Goal: Task Accomplishment & Management: Complete application form

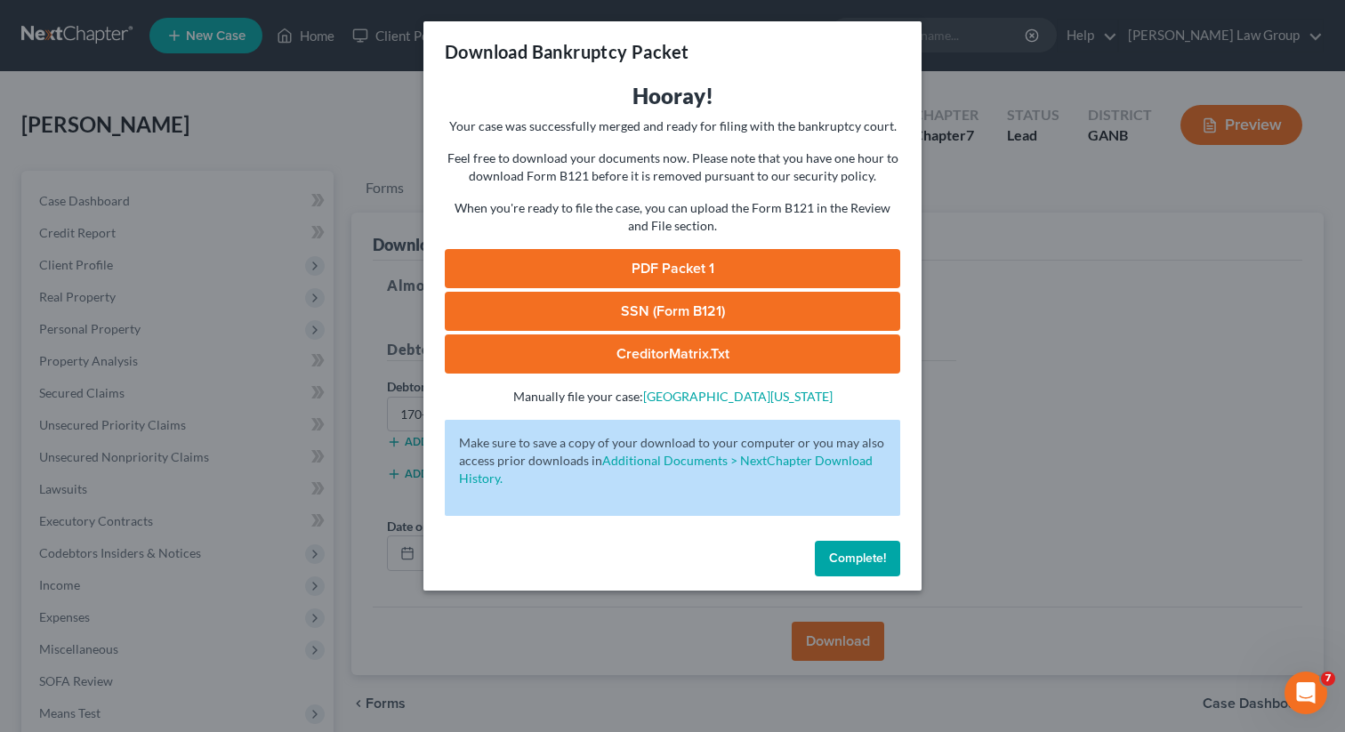
click at [678, 273] on link "PDF Packet 1" at bounding box center [672, 268] width 455 height 39
click at [560, 323] on link "SSN (Form B121)" at bounding box center [672, 311] width 455 height 39
click at [840, 559] on span "Complete!" at bounding box center [857, 558] width 57 height 15
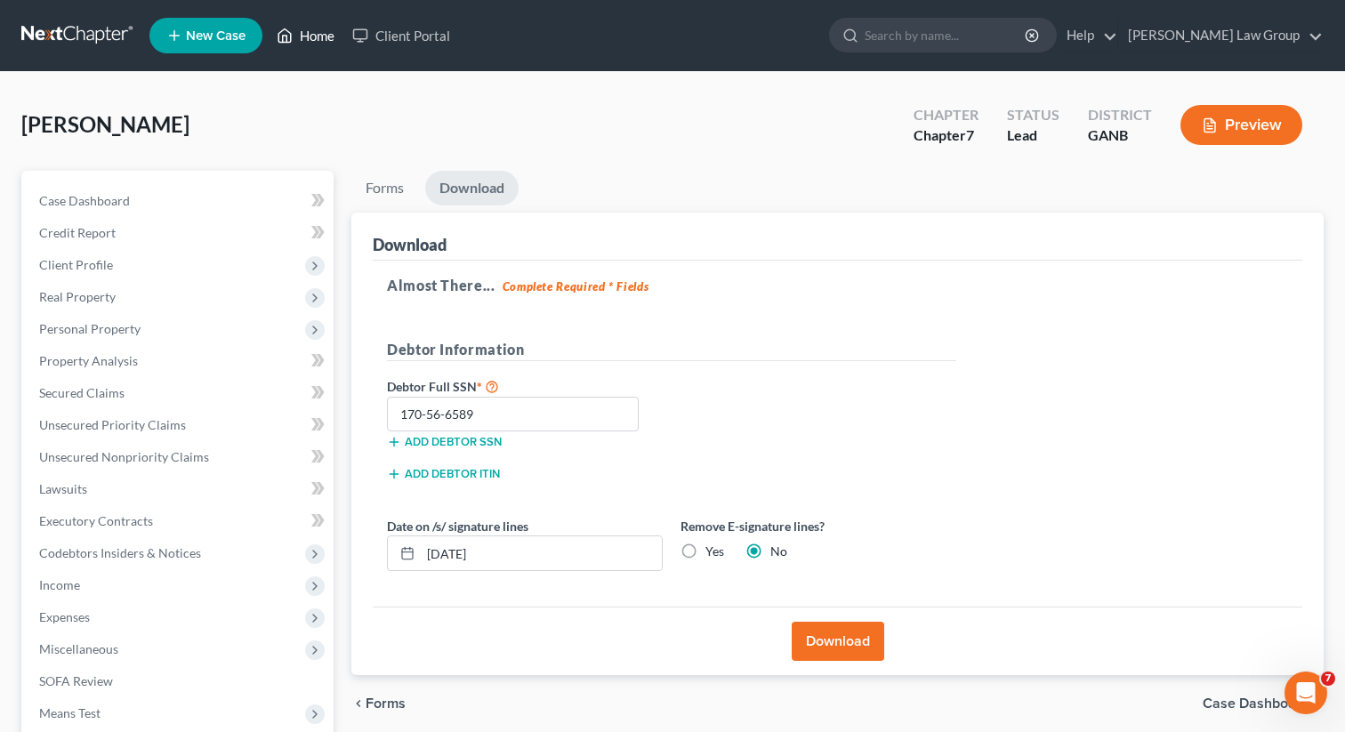
click at [300, 43] on link "Home" at bounding box center [306, 36] width 76 height 32
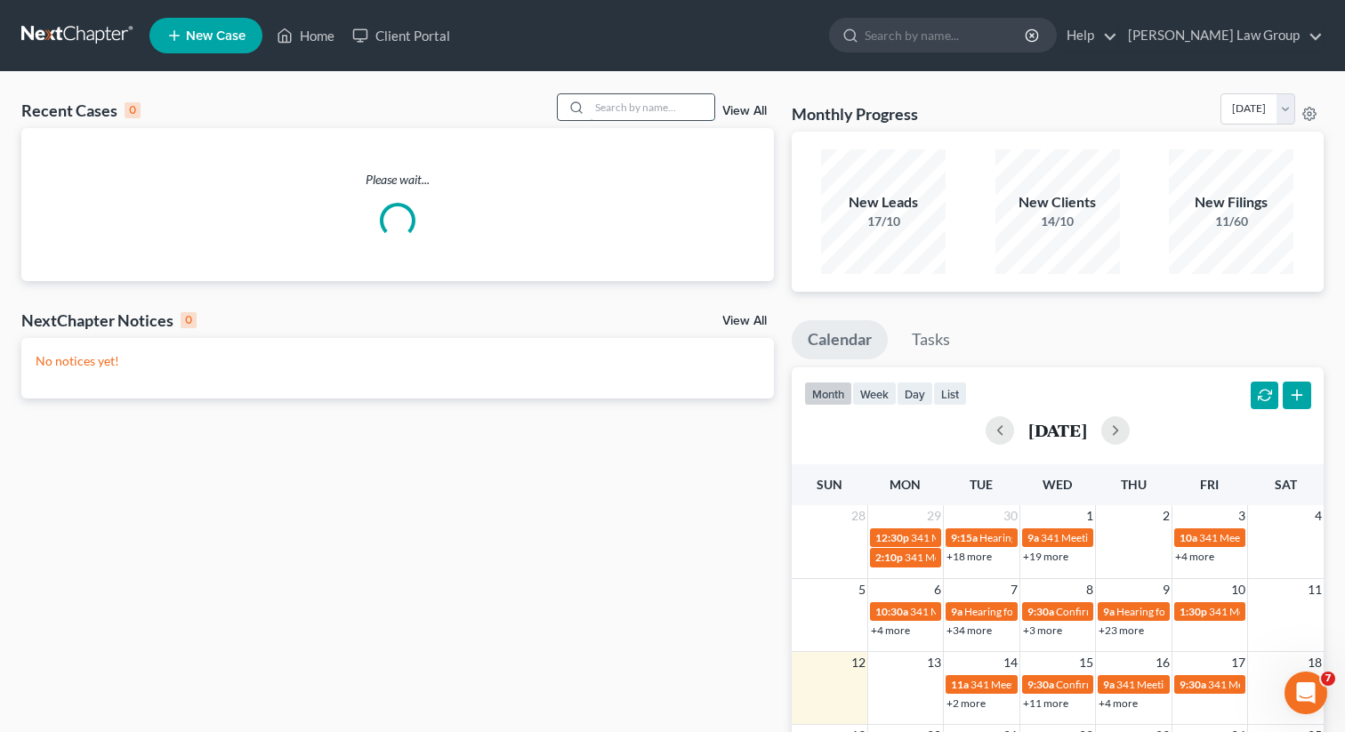
click at [636, 106] on input "search" at bounding box center [652, 107] width 125 height 26
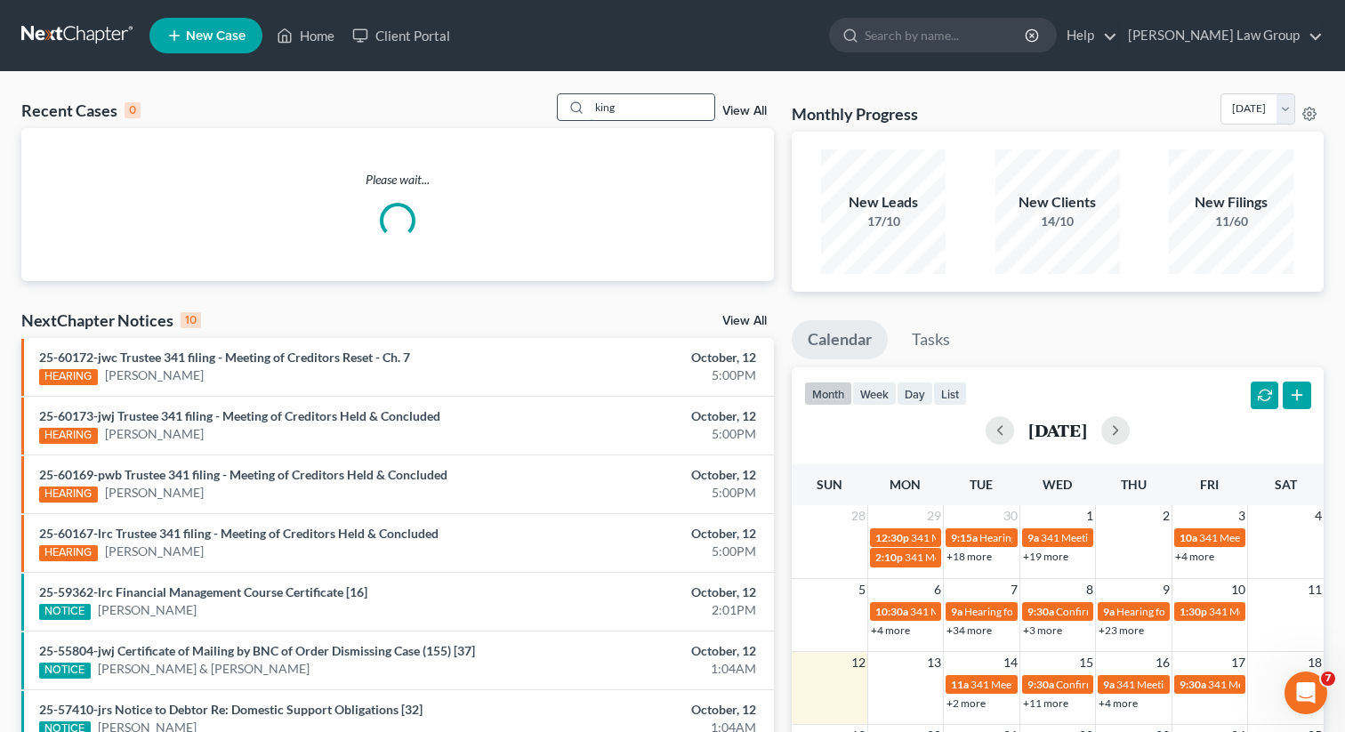
type input "king"
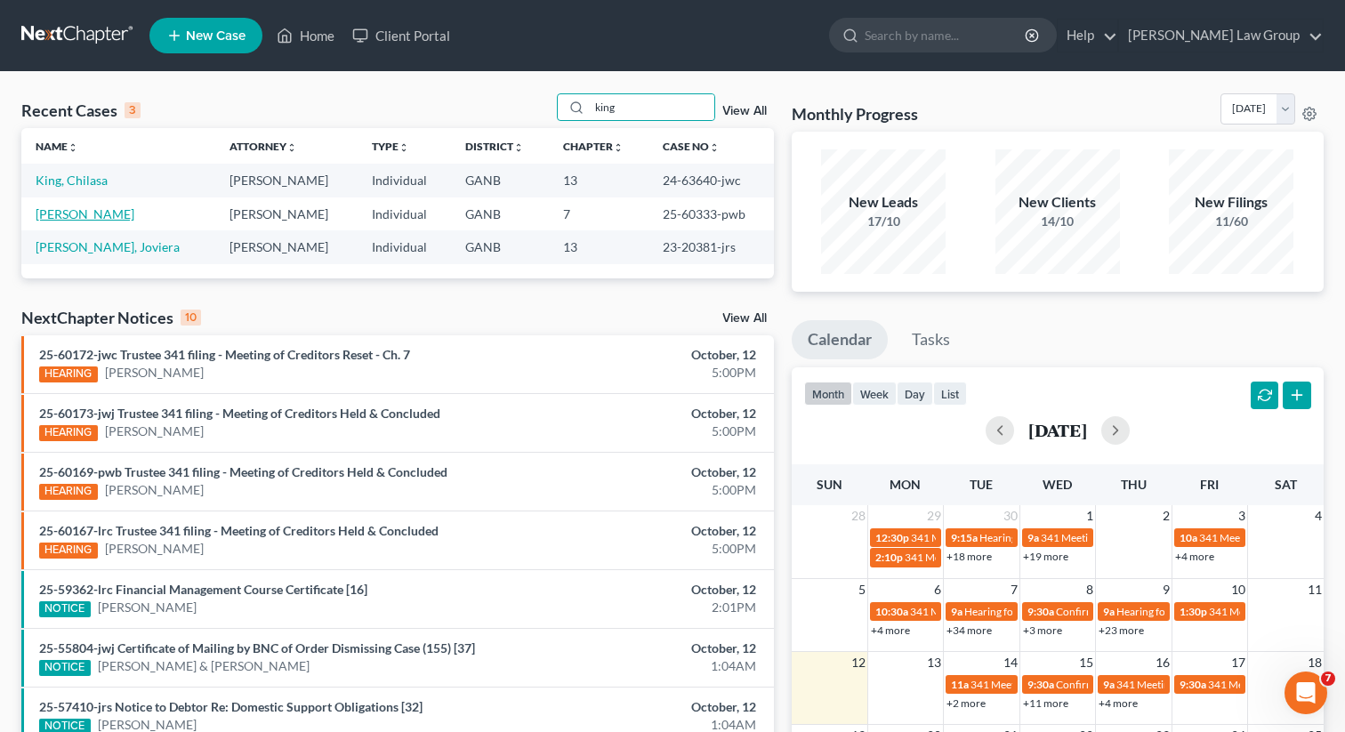
click at [60, 217] on link "[PERSON_NAME]" at bounding box center [85, 213] width 99 height 15
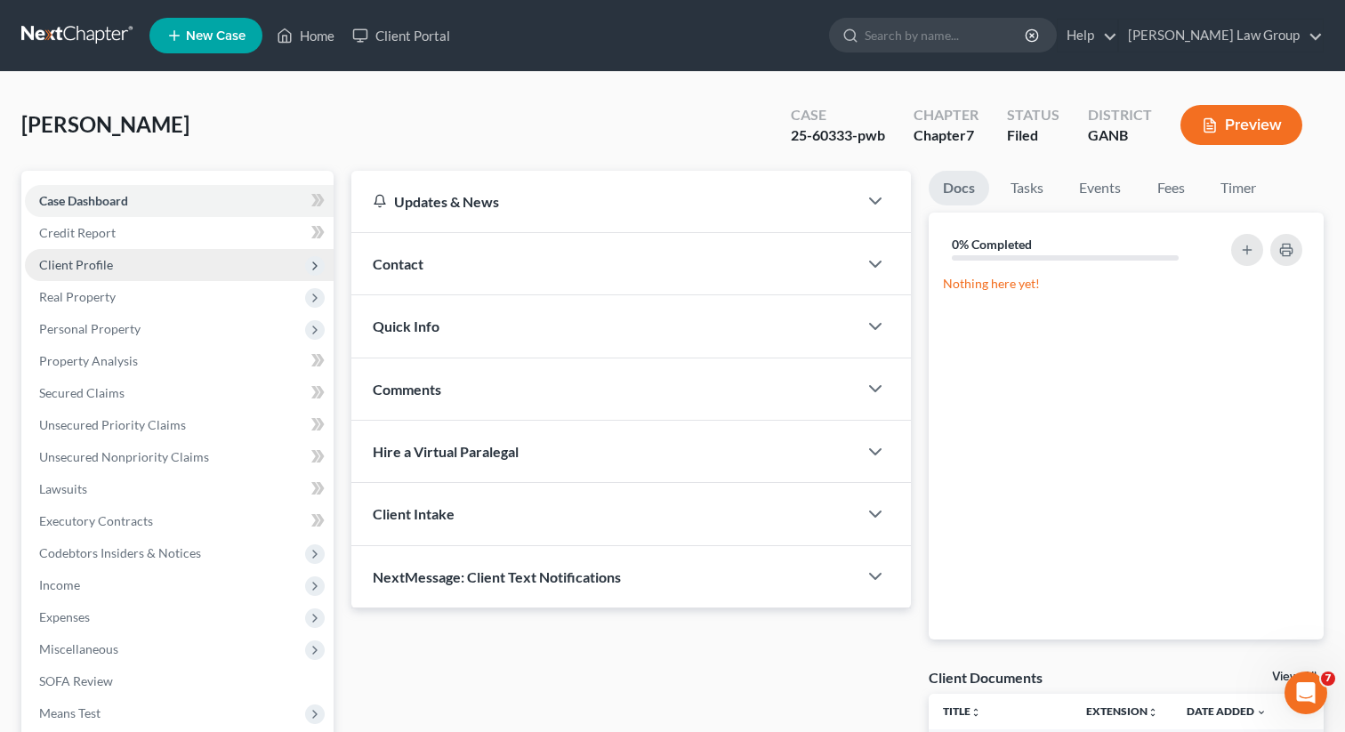
click at [101, 266] on span "Client Profile" at bounding box center [76, 264] width 74 height 15
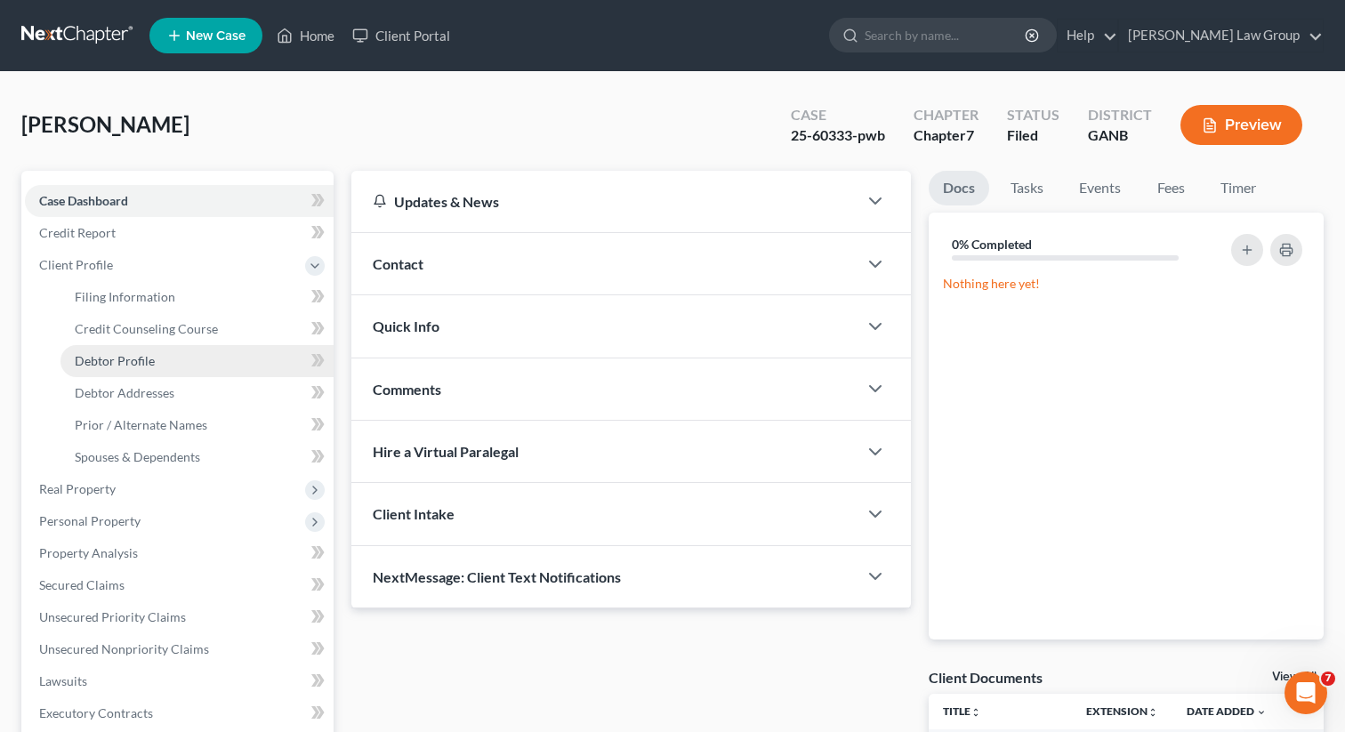
click at [110, 366] on span "Debtor Profile" at bounding box center [115, 360] width 80 height 15
select select "0"
select select "1"
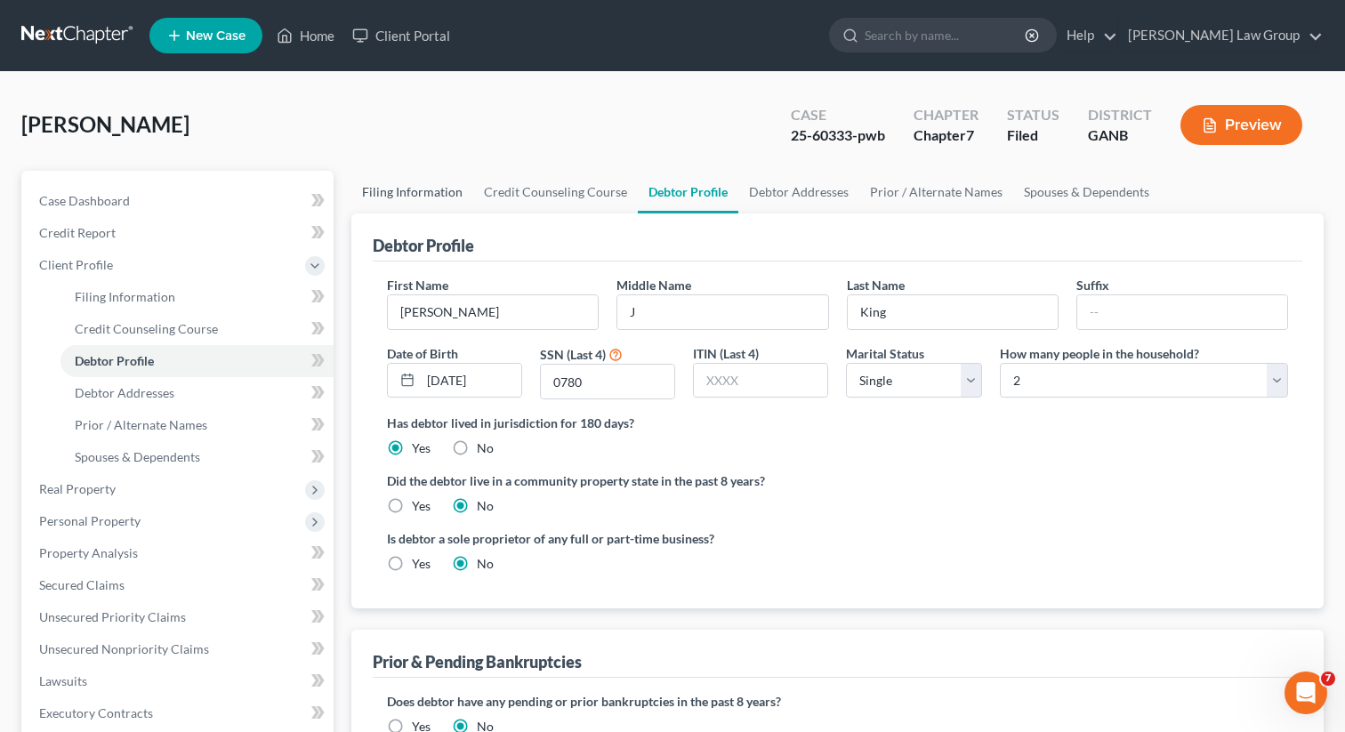
click at [433, 200] on link "Filing Information" at bounding box center [412, 192] width 122 height 43
select select "1"
select select "0"
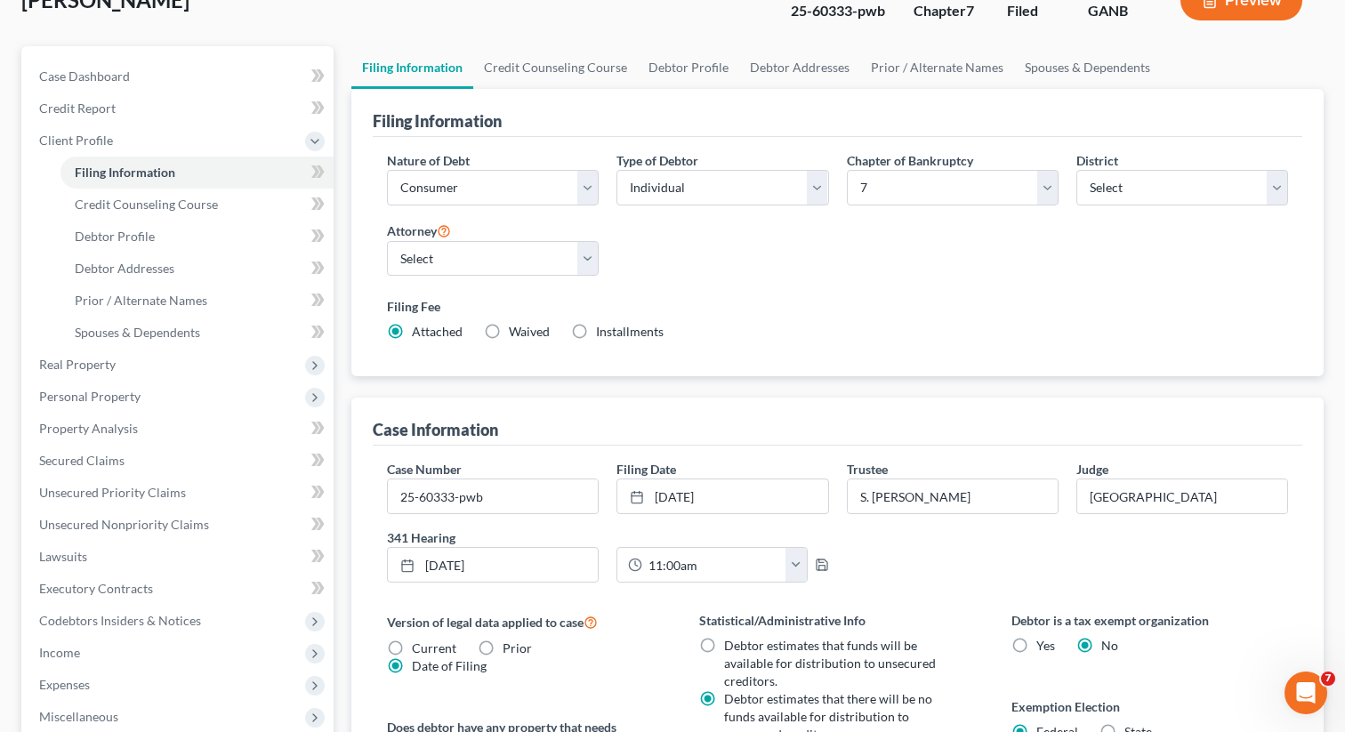
scroll to position [50, 0]
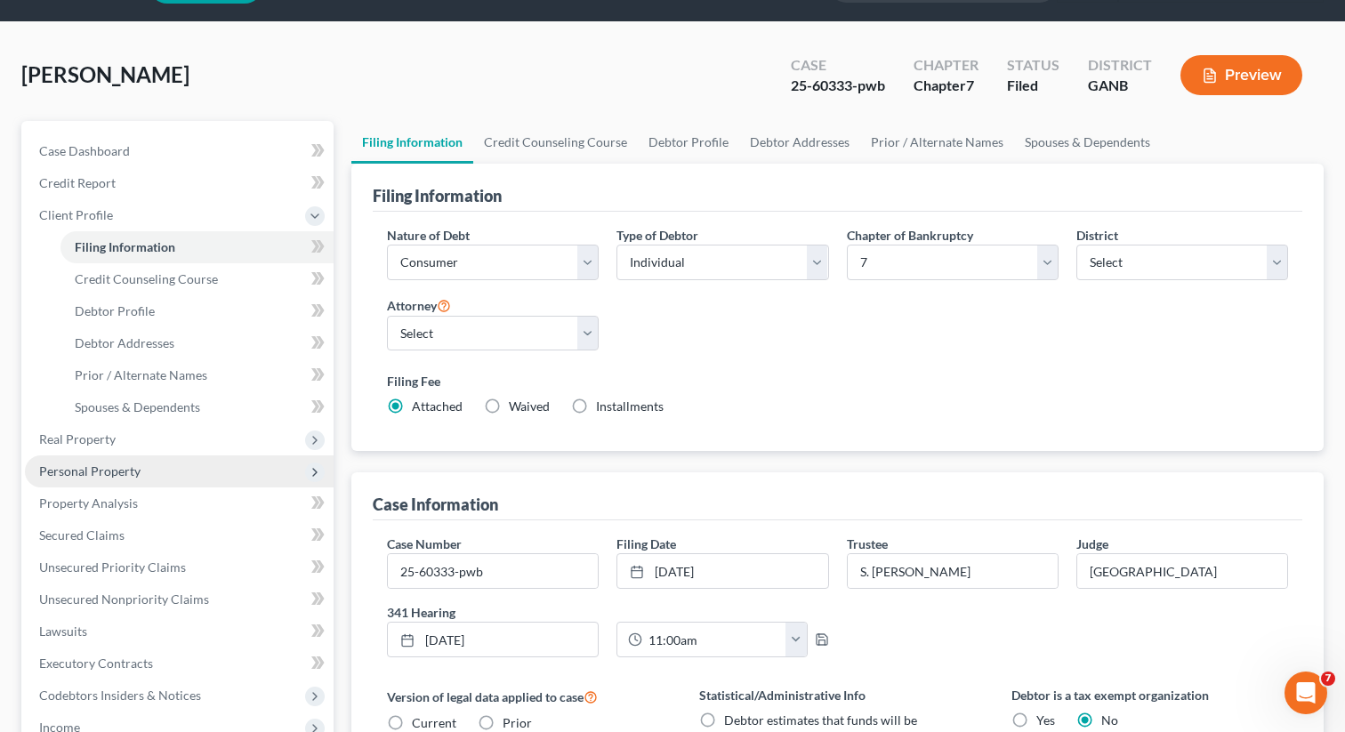
click at [109, 473] on span "Personal Property" at bounding box center [89, 470] width 101 height 15
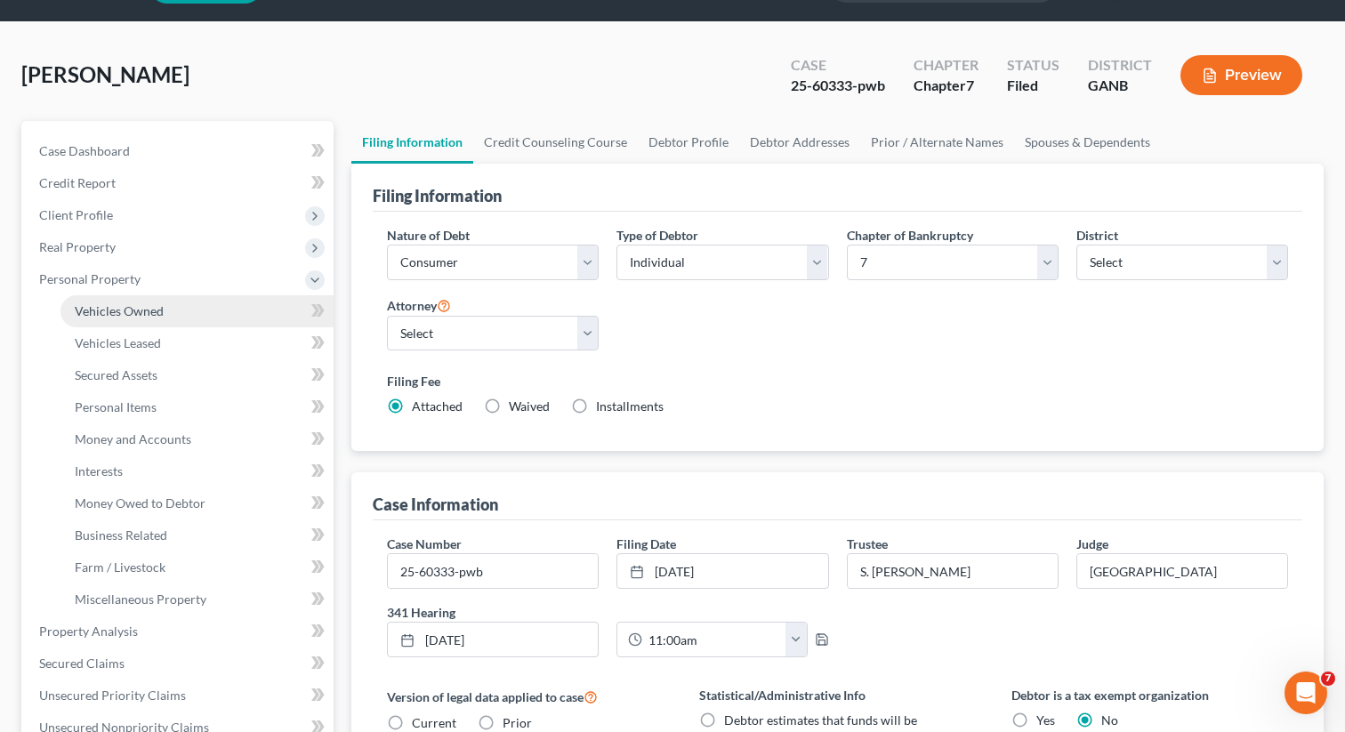
click at [163, 304] on link "Vehicles Owned" at bounding box center [196, 311] width 273 height 32
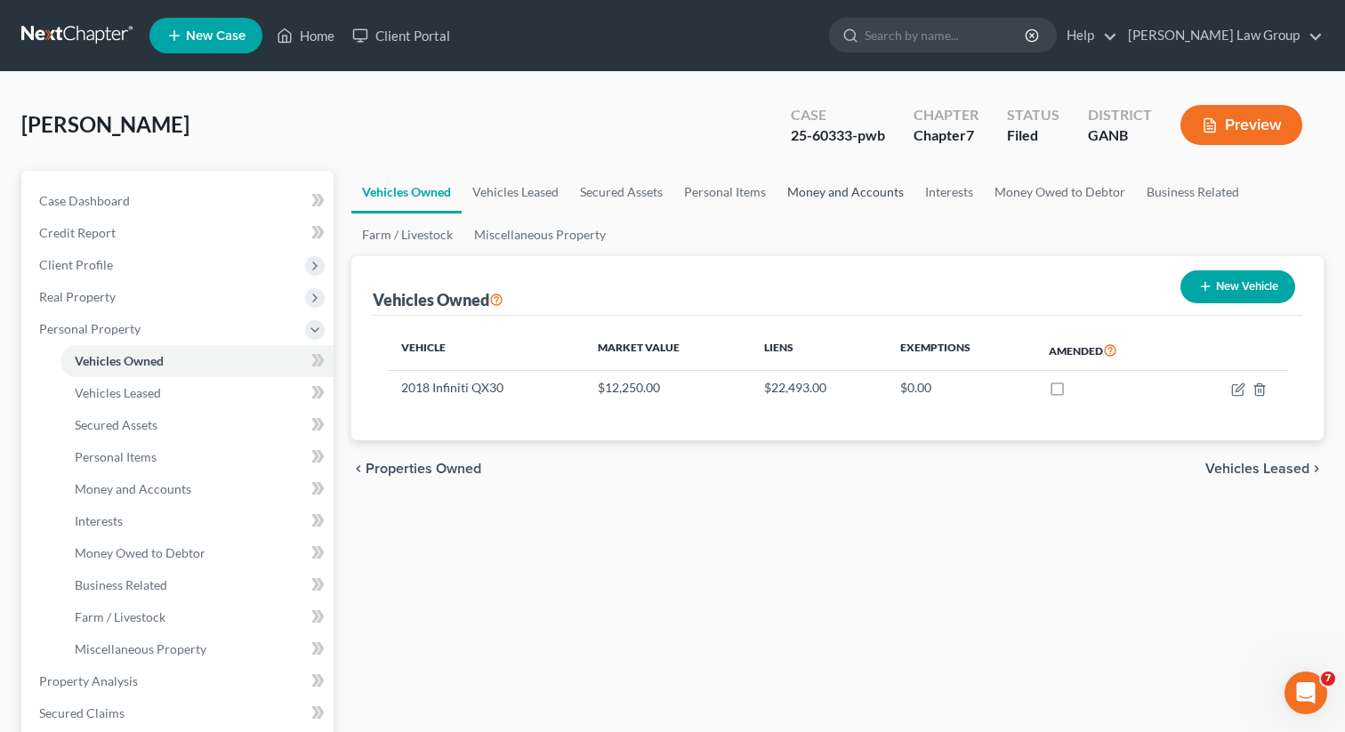
click at [832, 197] on link "Money and Accounts" at bounding box center [845, 192] width 138 height 43
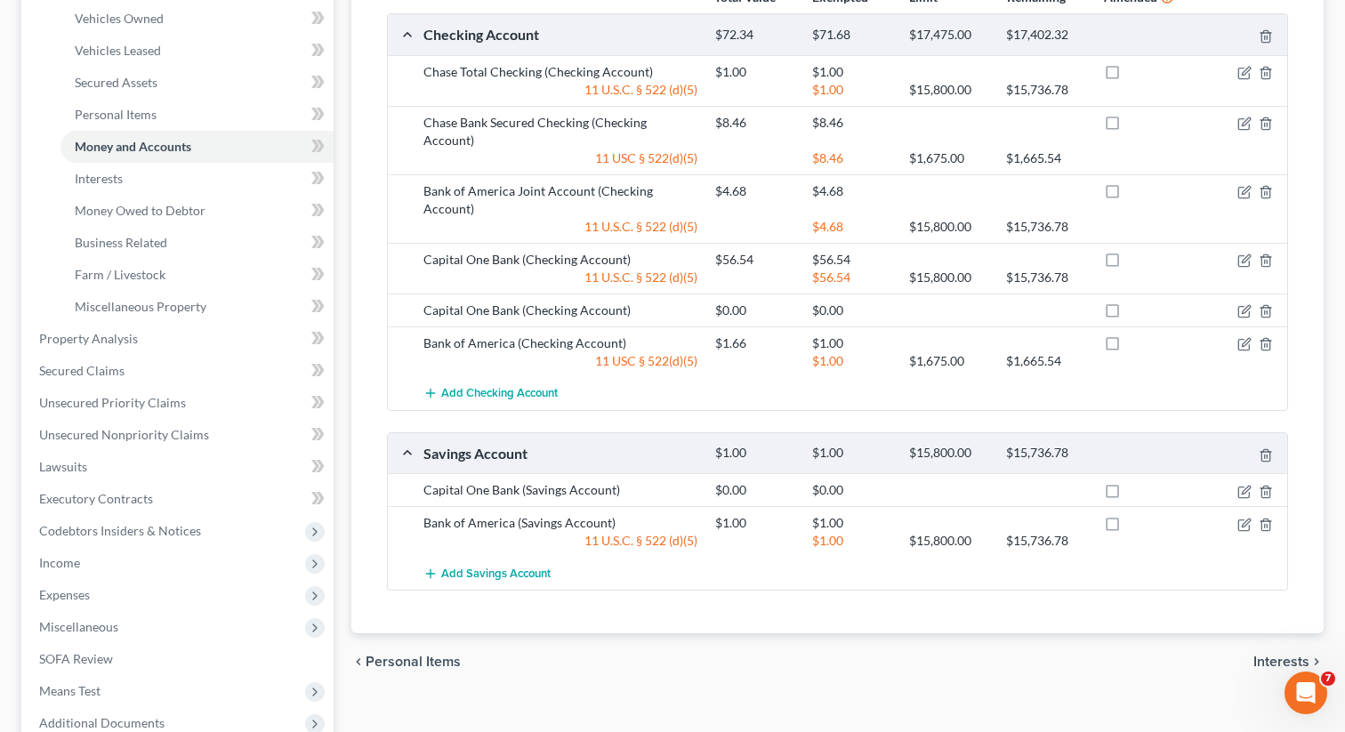
scroll to position [469, 0]
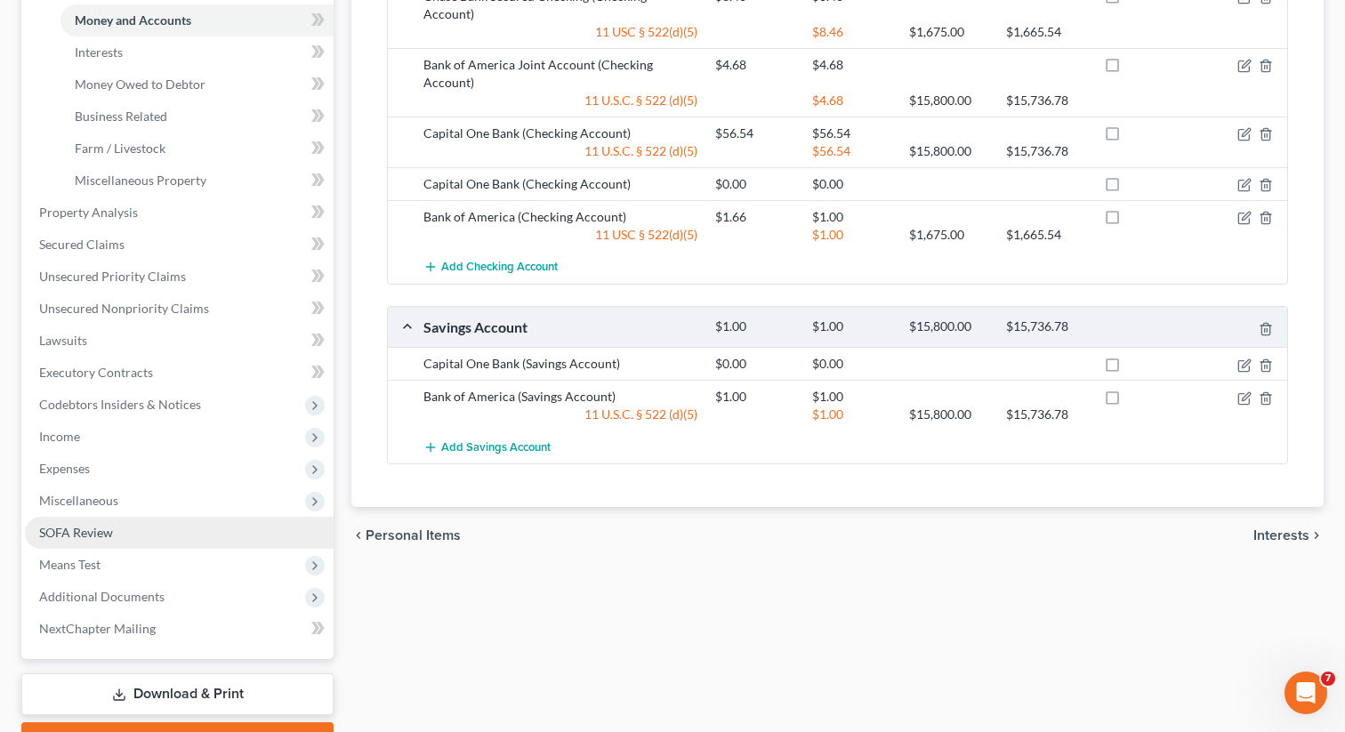
click at [126, 528] on link "SOFA Review" at bounding box center [179, 533] width 309 height 32
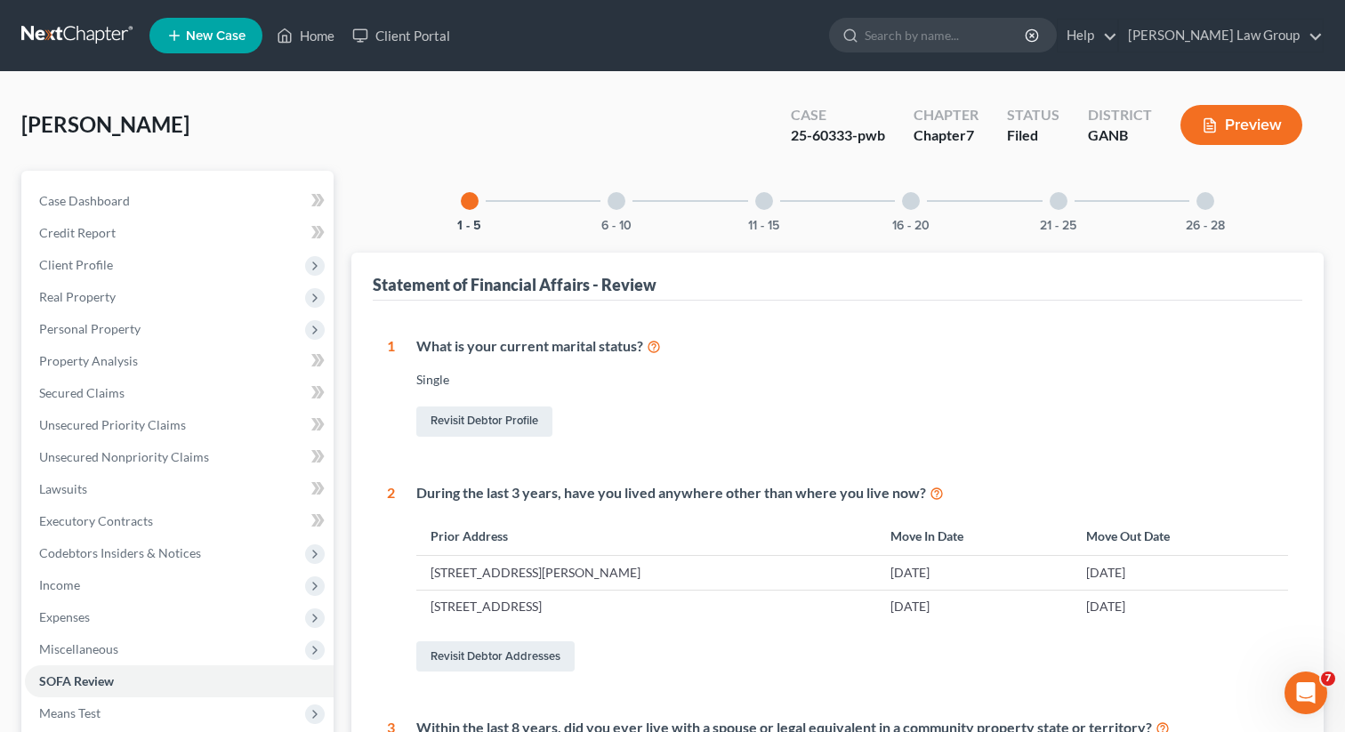
click at [1212, 216] on div "26 - 28" at bounding box center [1205, 201] width 60 height 60
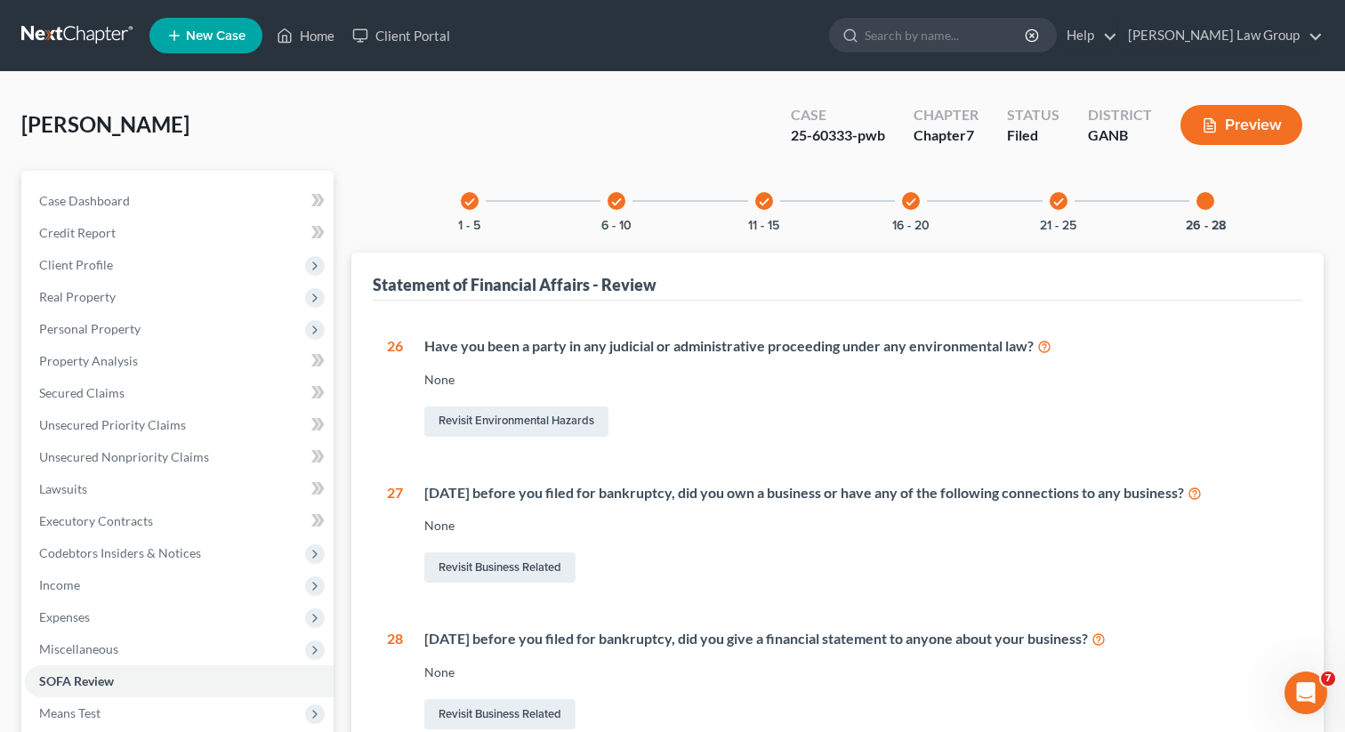
scroll to position [244, 0]
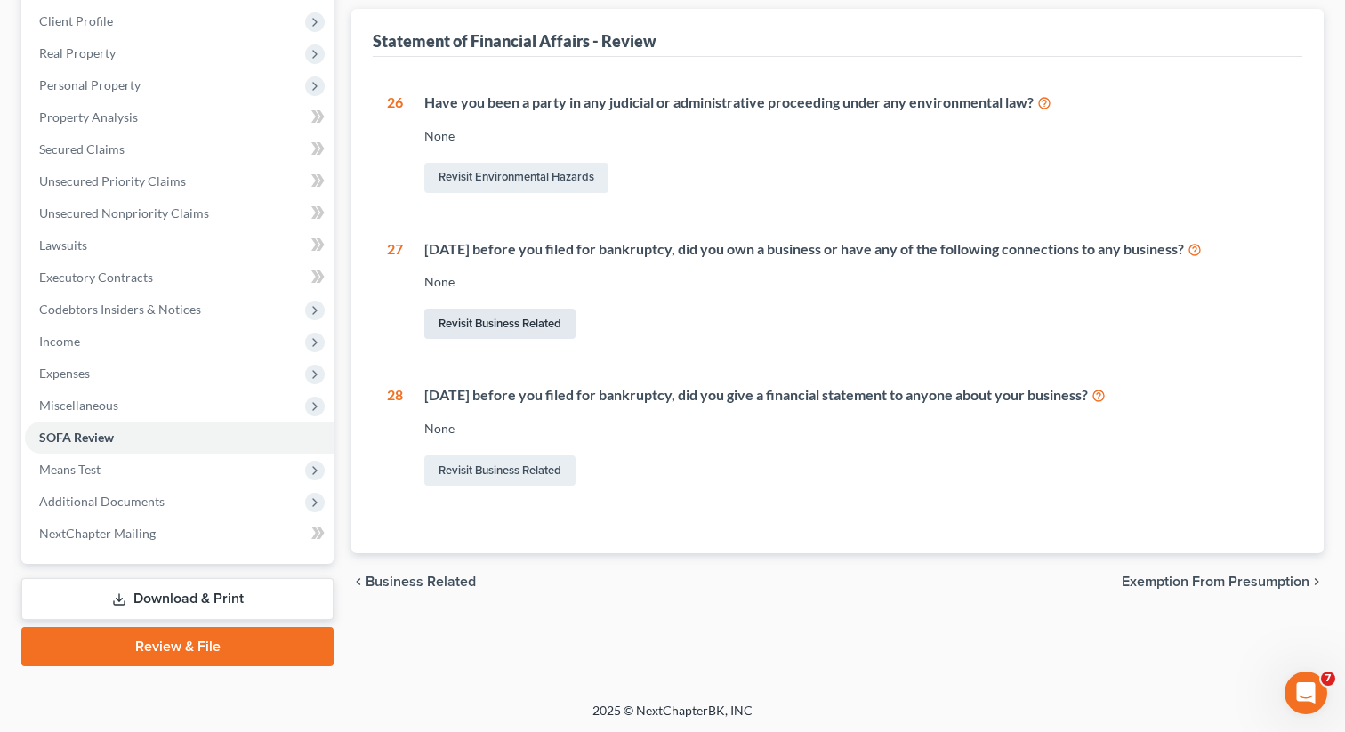
click at [502, 333] on link "Revisit Business Related" at bounding box center [499, 324] width 151 height 30
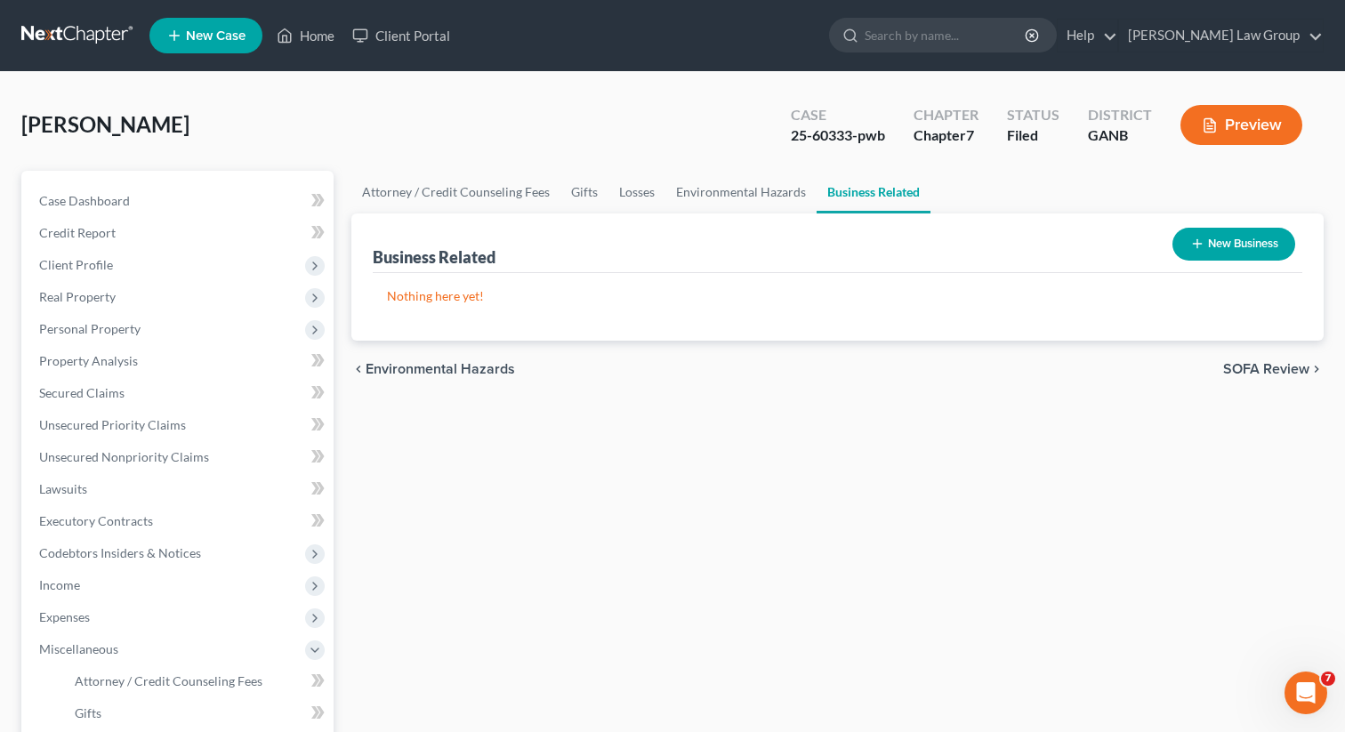
click at [1223, 252] on button "New Business" at bounding box center [1233, 244] width 123 height 33
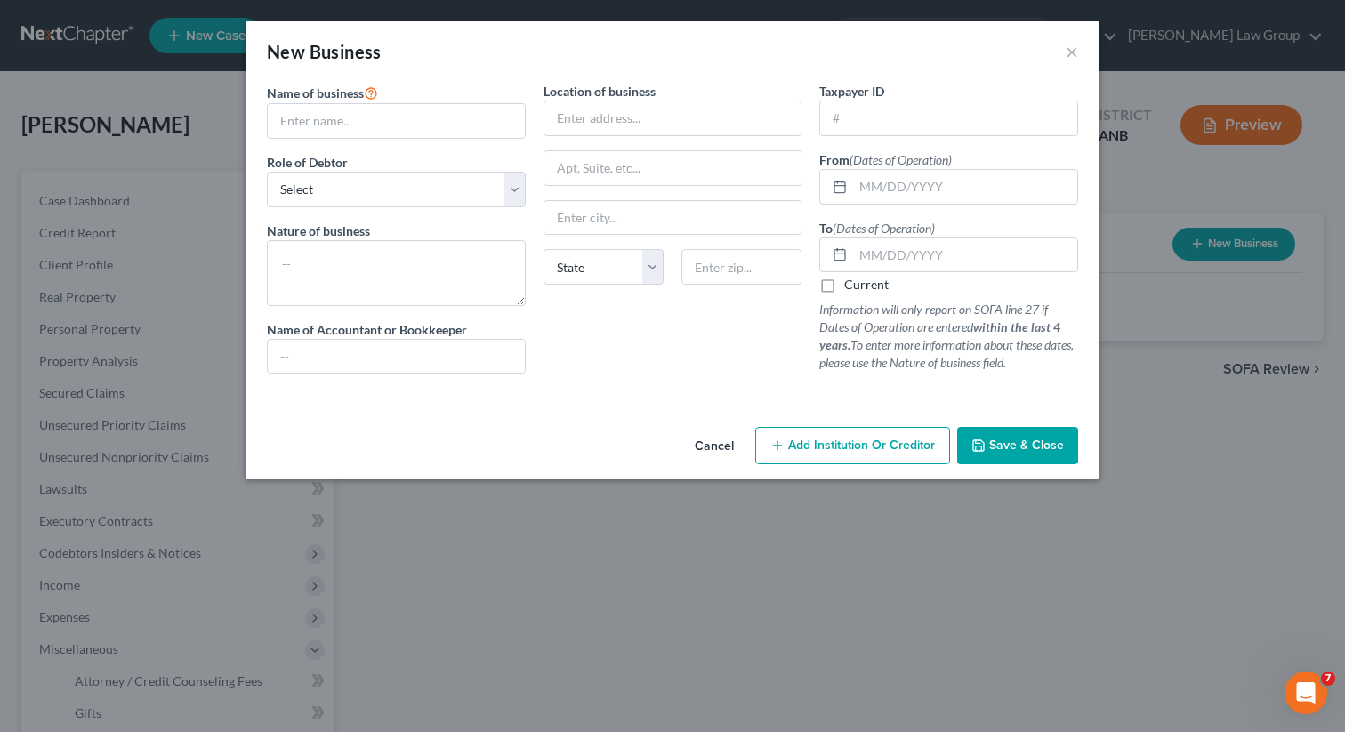
click at [378, 145] on div "Name of business * Role of Debtor * Select A member of a limited liability comp…" at bounding box center [396, 235] width 277 height 306
click at [346, 122] on input "text" at bounding box center [396, 121] width 257 height 34
paste input "The Art of Arrangement LLC"
type input "The Art of Arrangement LLC"
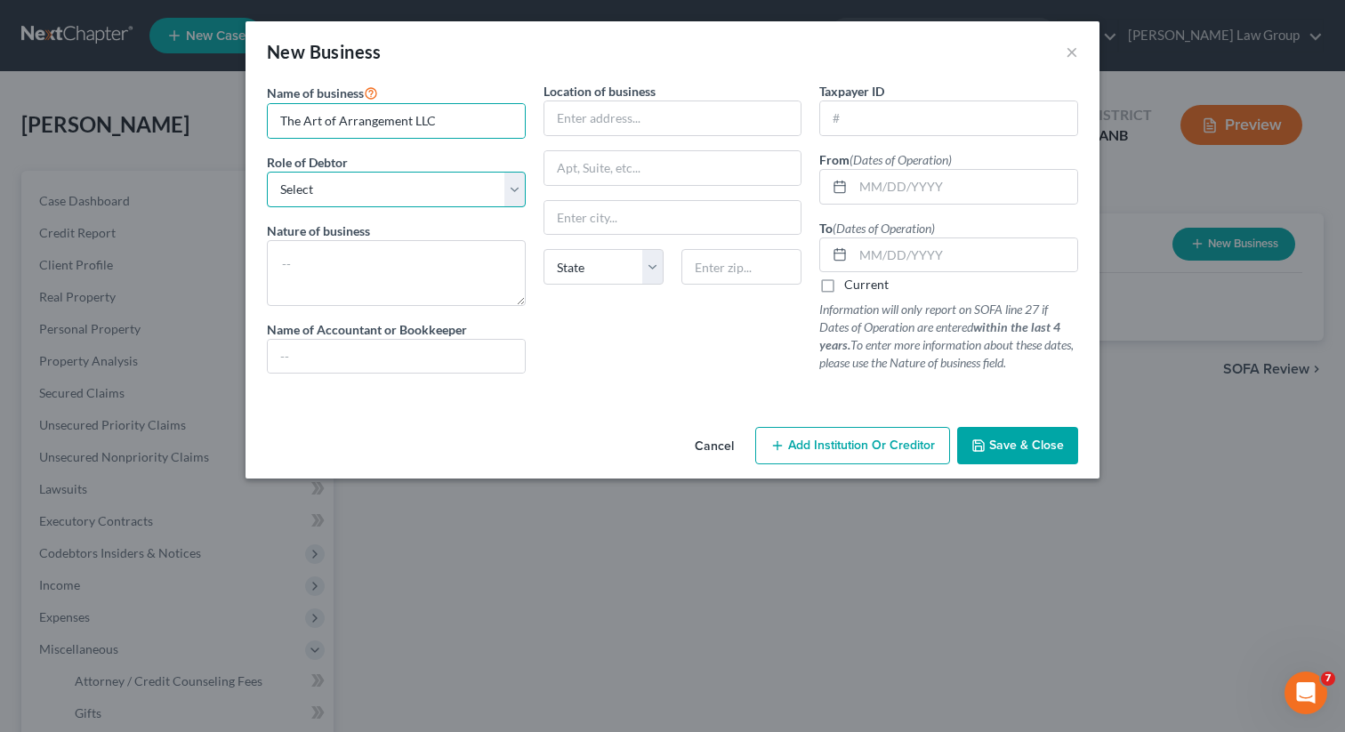
click at [364, 188] on select "Select A member of a limited liability company (LLC) or limited liability partn…" at bounding box center [396, 190] width 259 height 36
select select "member"
click at [267, 172] on select "Select A member of a limited liability company (LLC) or limited liability partn…" at bounding box center [396, 190] width 259 height 36
click at [891, 183] on input "text" at bounding box center [965, 187] width 224 height 34
paste input "[DATE]"
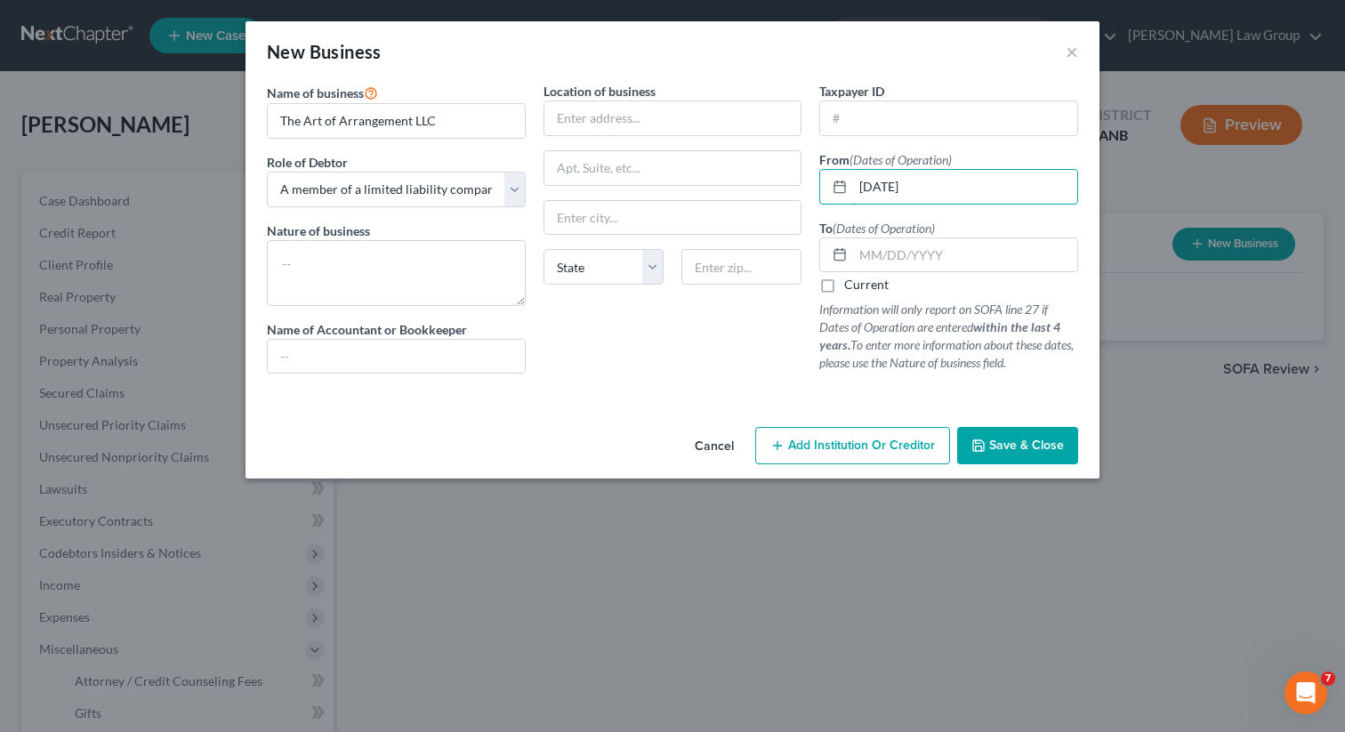
type input "[DATE]"
click at [945, 247] on input "text" at bounding box center [965, 255] width 224 height 34
paste input "[DATE]"
type input "[DATE]"
click at [728, 318] on div "Location of business State [US_STATE][GEOGRAPHIC_DATA] [GEOGRAPHIC_DATA] [GEOGR…" at bounding box center [673, 235] width 277 height 306
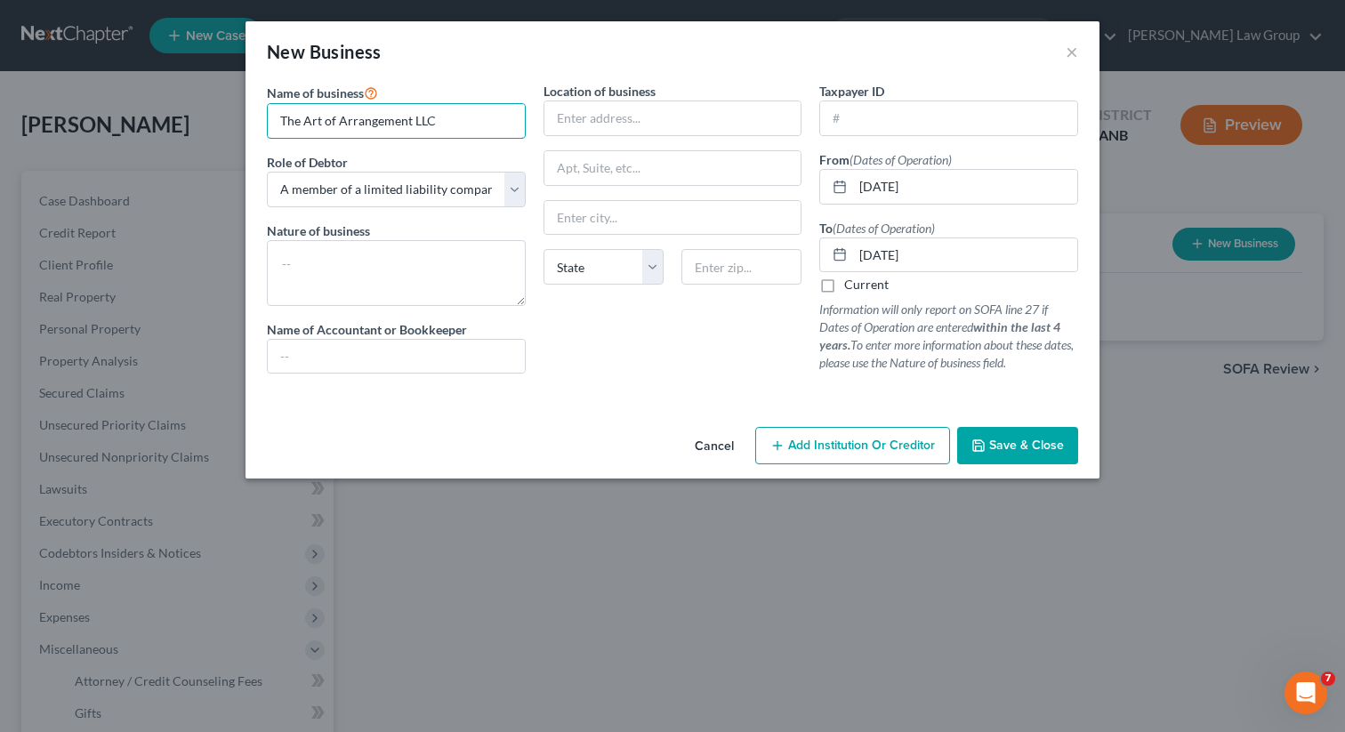
drag, startPoint x: 440, startPoint y: 125, endPoint x: 247, endPoint y: 117, distance: 193.2
click at [247, 117] on div "Name of business * The Art of Arrangement LLC Role of Debtor * Select A member …" at bounding box center [672, 251] width 854 height 338
click at [641, 120] on input "text" at bounding box center [672, 118] width 257 height 34
paste input "[STREET_ADDRESS],"
click at [757, 121] on input "[STREET_ADDRESS]," at bounding box center [672, 118] width 257 height 34
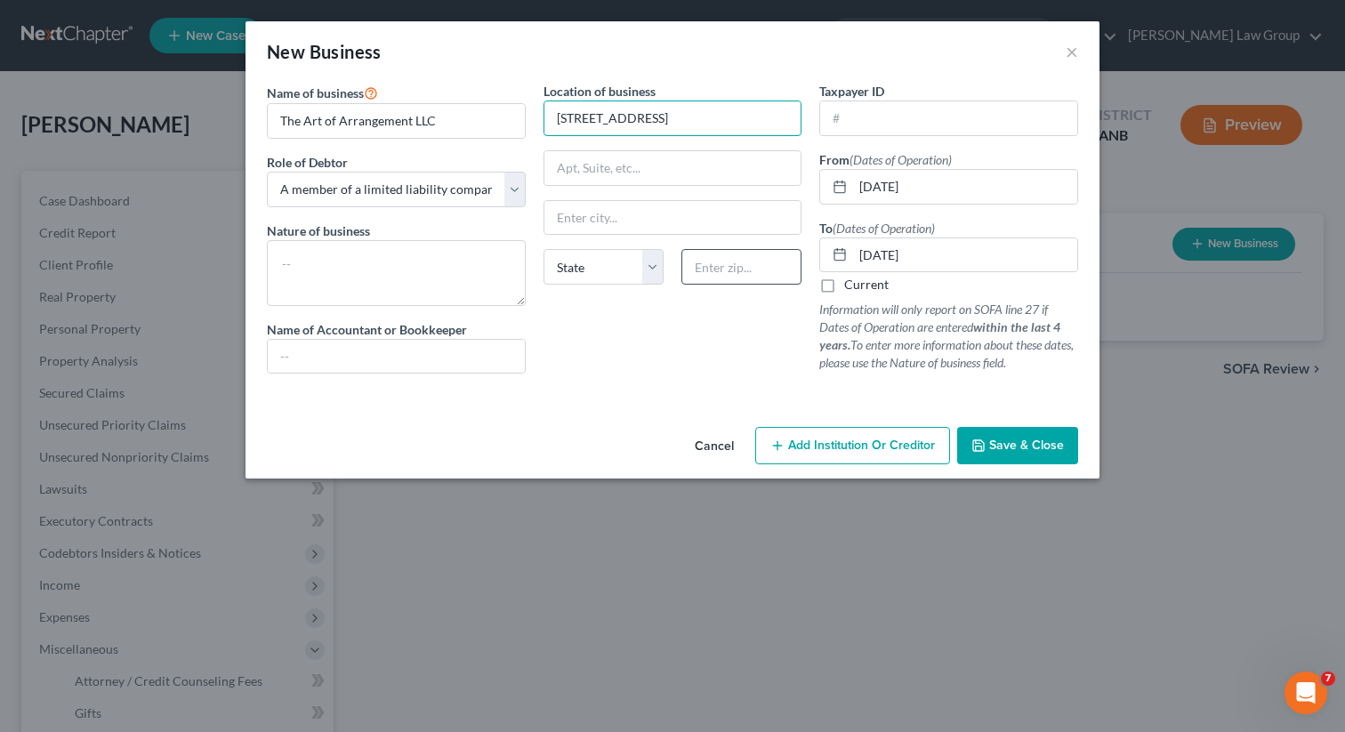
type input "[STREET_ADDRESS]"
click at [700, 271] on input "text" at bounding box center [741, 267] width 120 height 36
paste input "30101"
type input "30101"
click at [665, 120] on input "[STREET_ADDRESS]" at bounding box center [672, 118] width 257 height 34
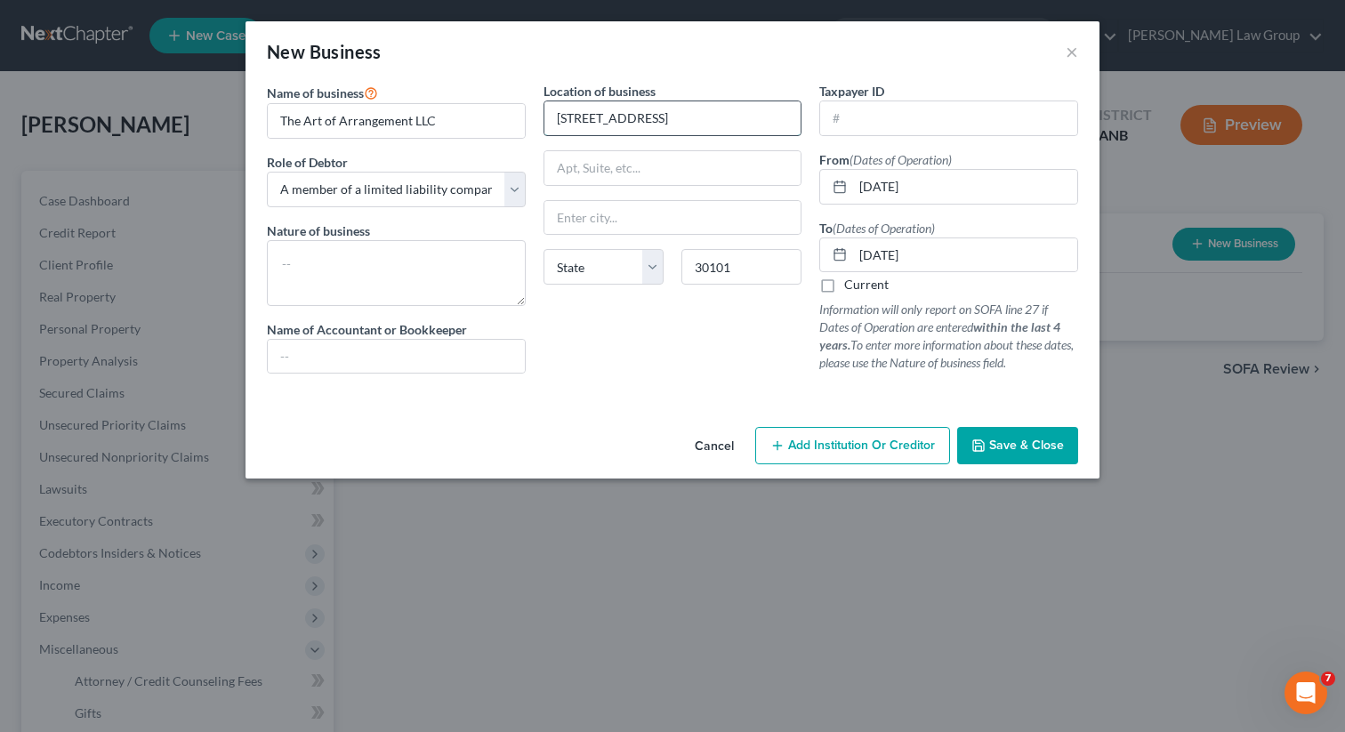
type input "[STREET_ADDRESS]"
type input "Acworth"
select select "10"
type input "[STREET_ADDRESS]"
click at [623, 385] on div "Location of business [STREET_ADDRESS][GEOGRAPHIC_DATA] [US_STATE][GEOGRAPHIC_DA…" at bounding box center [673, 235] width 277 height 306
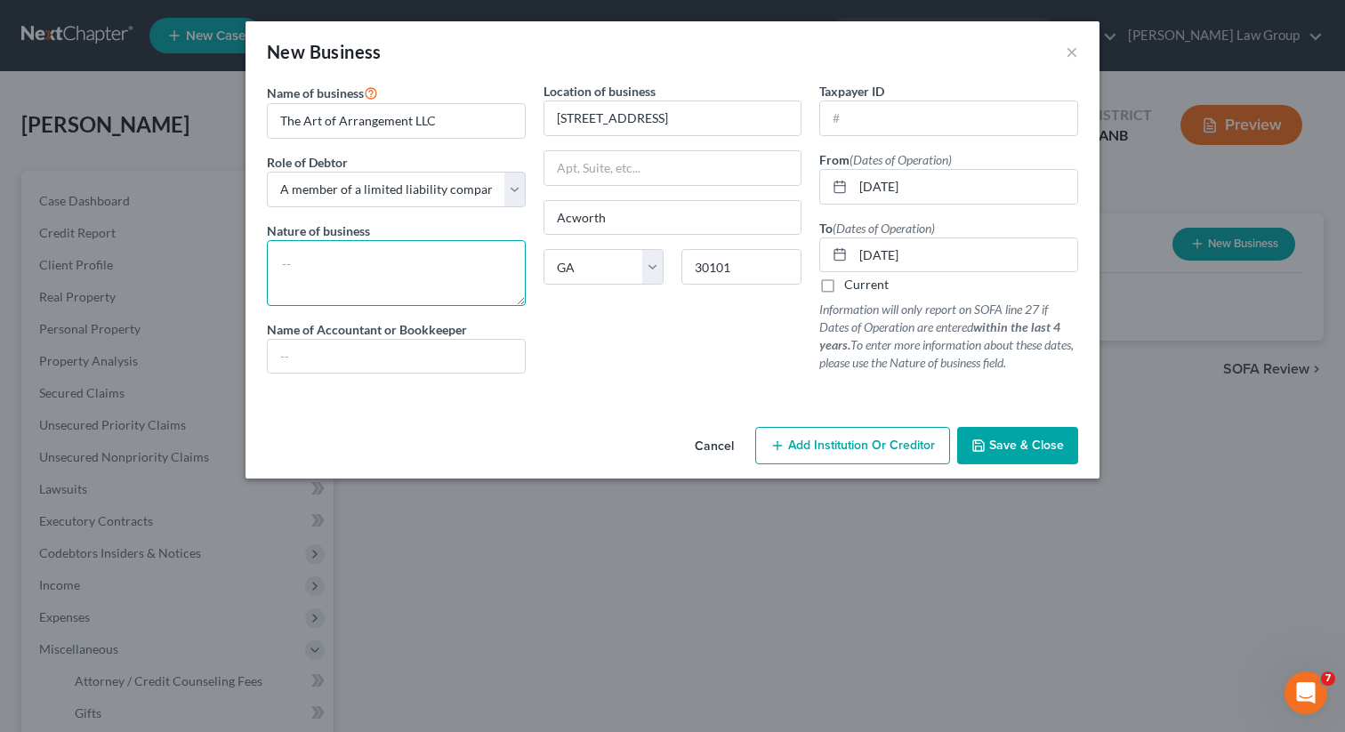
click at [318, 263] on textarea at bounding box center [396, 273] width 259 height 66
type textarea "Never conducted business. Only LLC formed."
click at [1005, 438] on button "Save & Close" at bounding box center [1017, 445] width 121 height 37
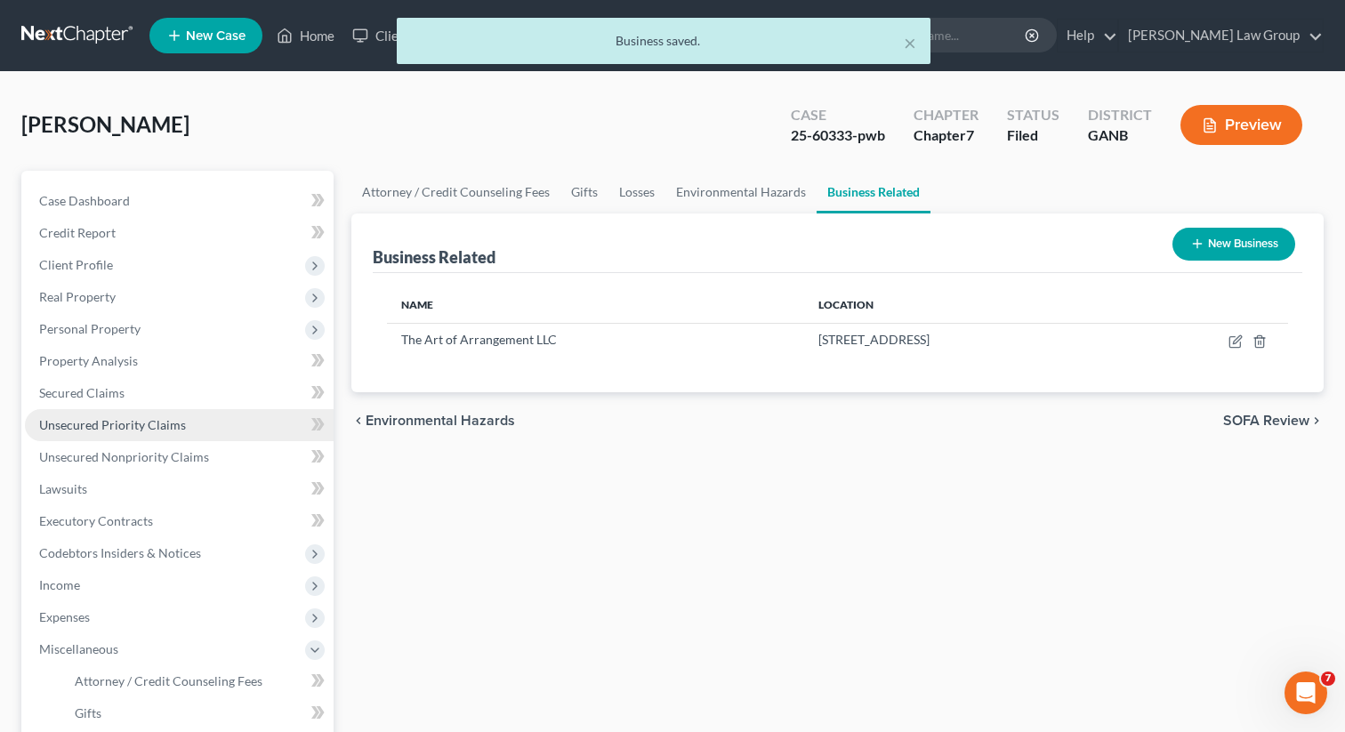
click at [180, 428] on span "Unsecured Priority Claims" at bounding box center [112, 424] width 147 height 15
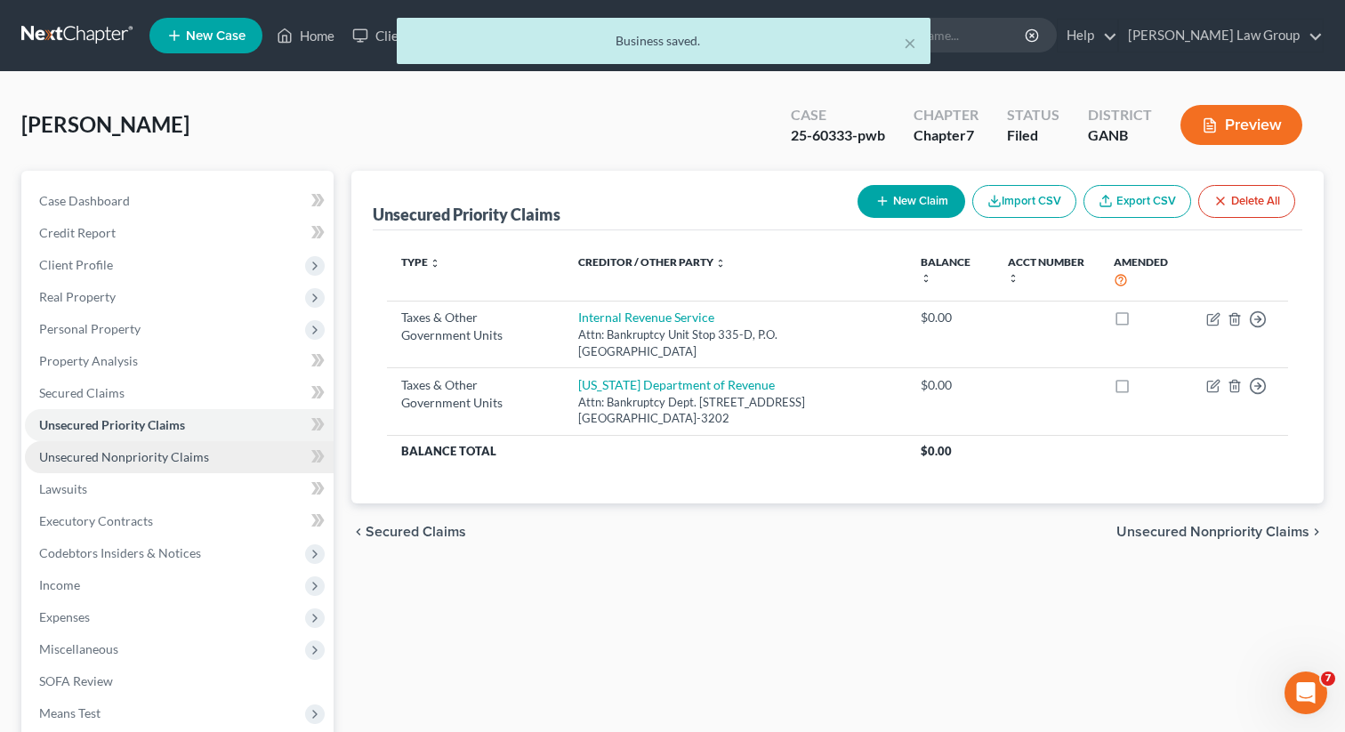
click at [156, 454] on span "Unsecured Nonpriority Claims" at bounding box center [124, 456] width 170 height 15
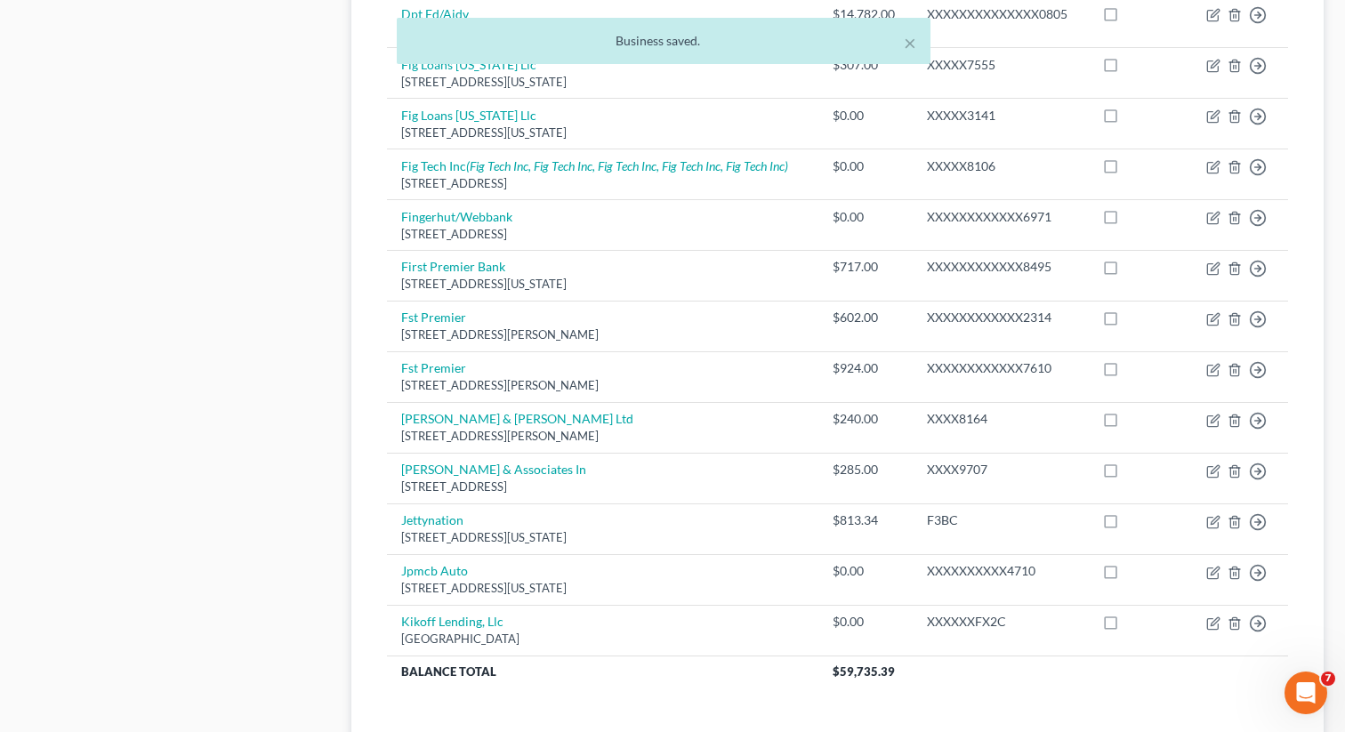
scroll to position [1326, 0]
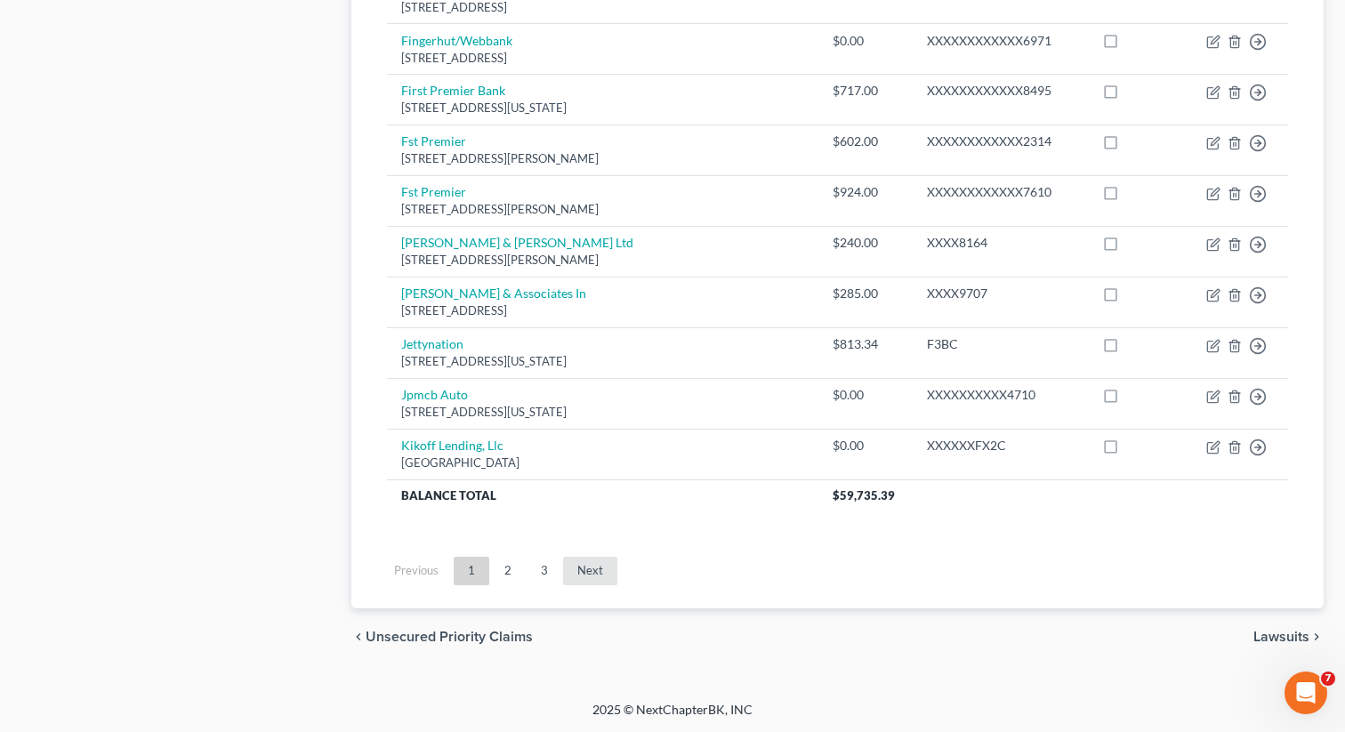
click at [578, 578] on link "Next" at bounding box center [590, 571] width 54 height 28
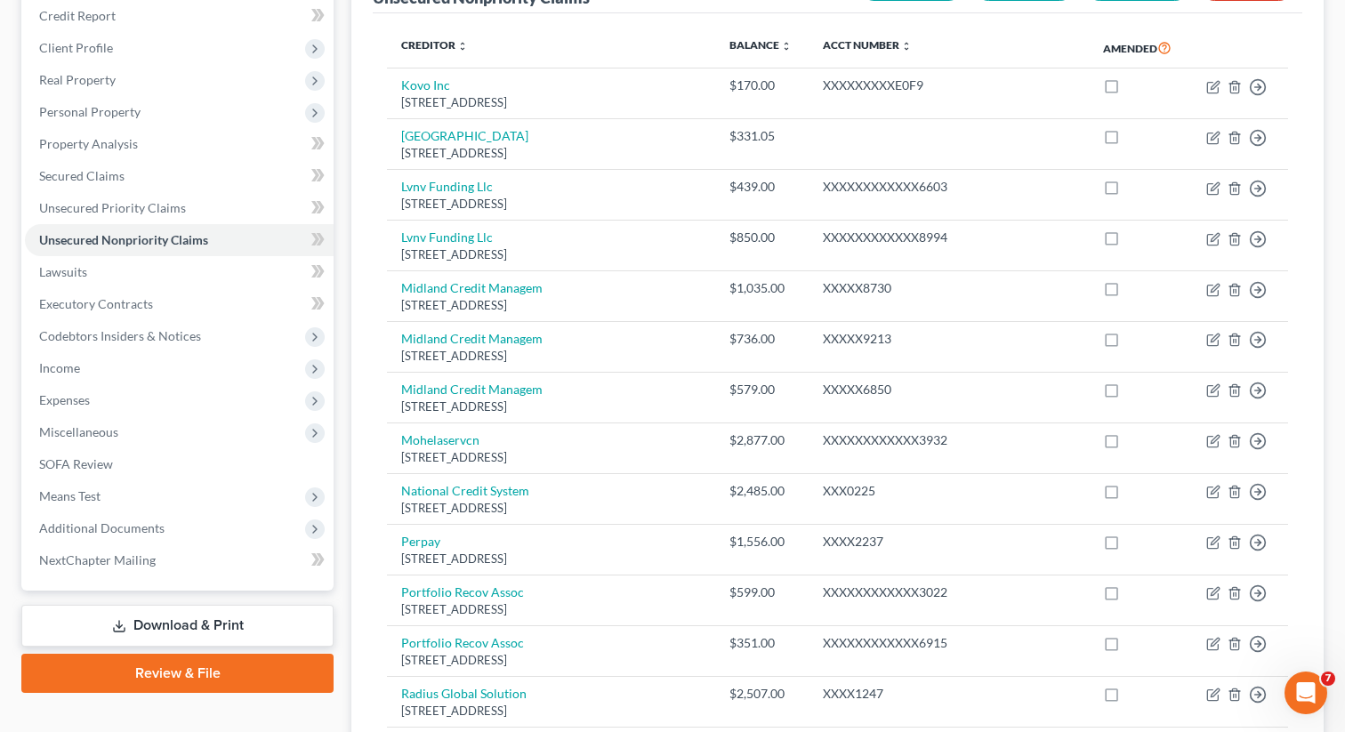
scroll to position [220, 0]
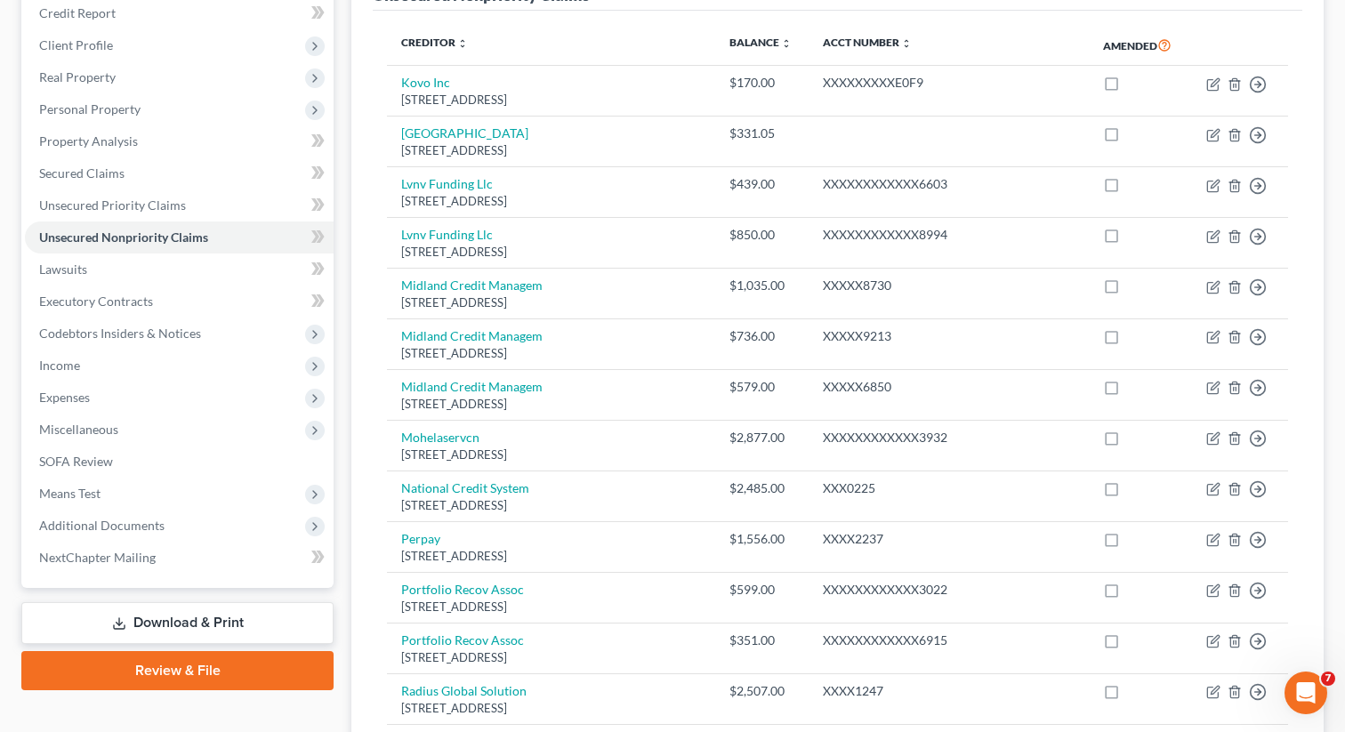
click at [185, 624] on link "Download & Print" at bounding box center [177, 623] width 312 height 42
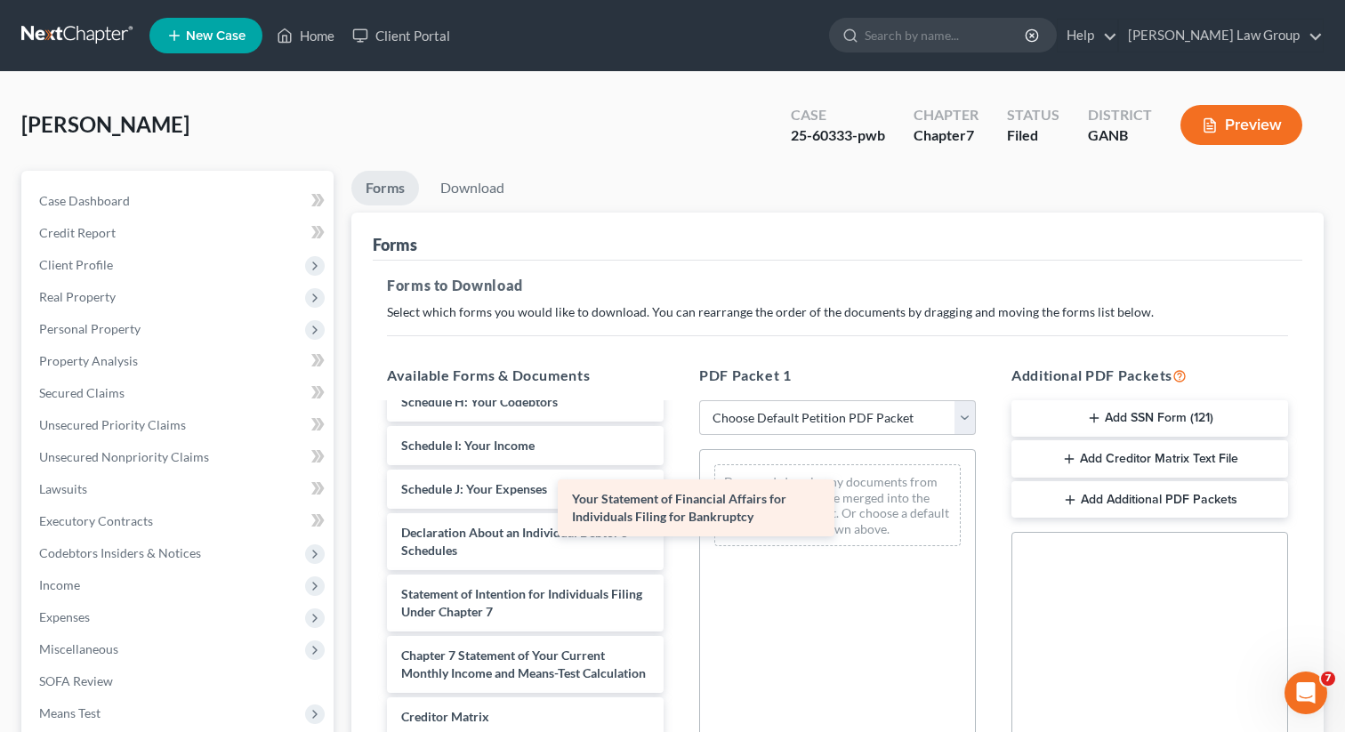
scroll to position [503, 0]
drag, startPoint x: 546, startPoint y: 545, endPoint x: 770, endPoint y: 513, distance: 226.4
click at [678, 513] on div "Your Statement of Financial Affairs for Individuals Filing for Bankruptcy POI 5…" at bounding box center [525, 393] width 305 height 984
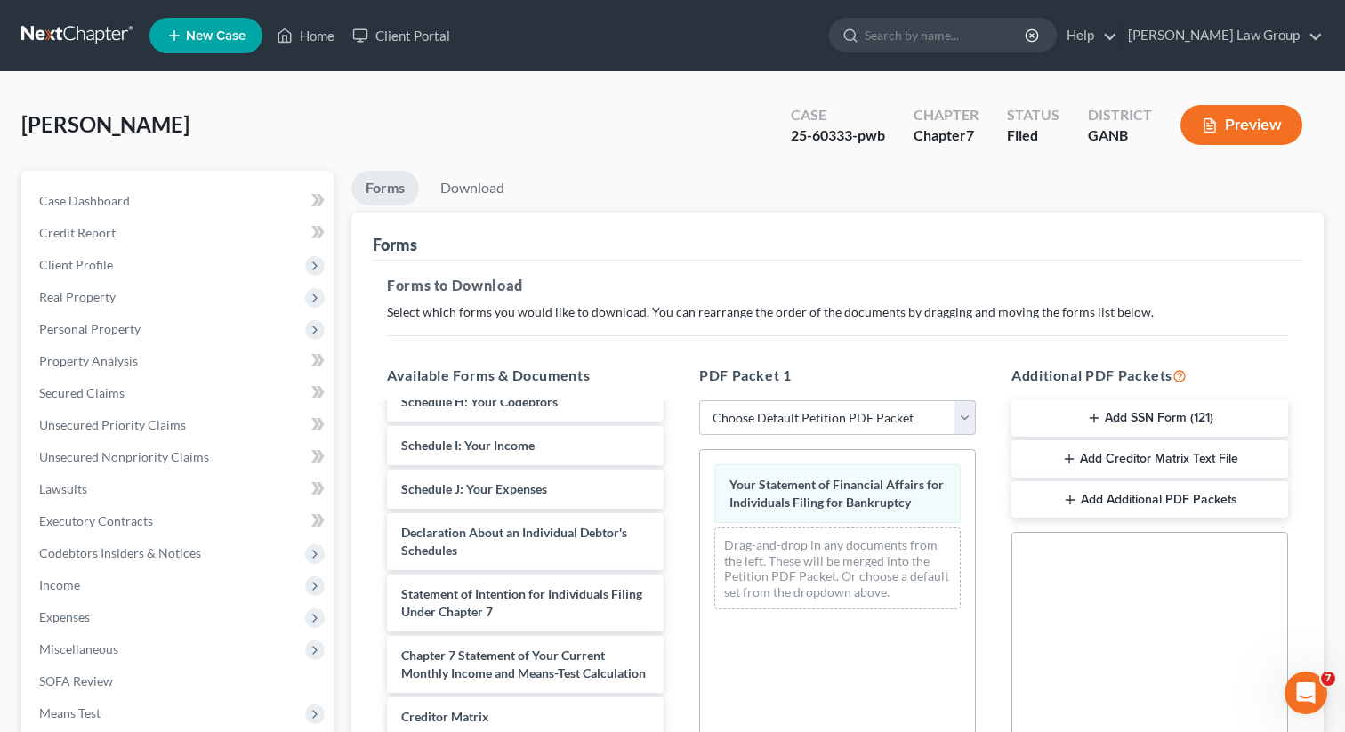
click at [486, 205] on li "Download" at bounding box center [472, 192] width 92 height 42
click at [482, 191] on link "Download" at bounding box center [472, 188] width 92 height 35
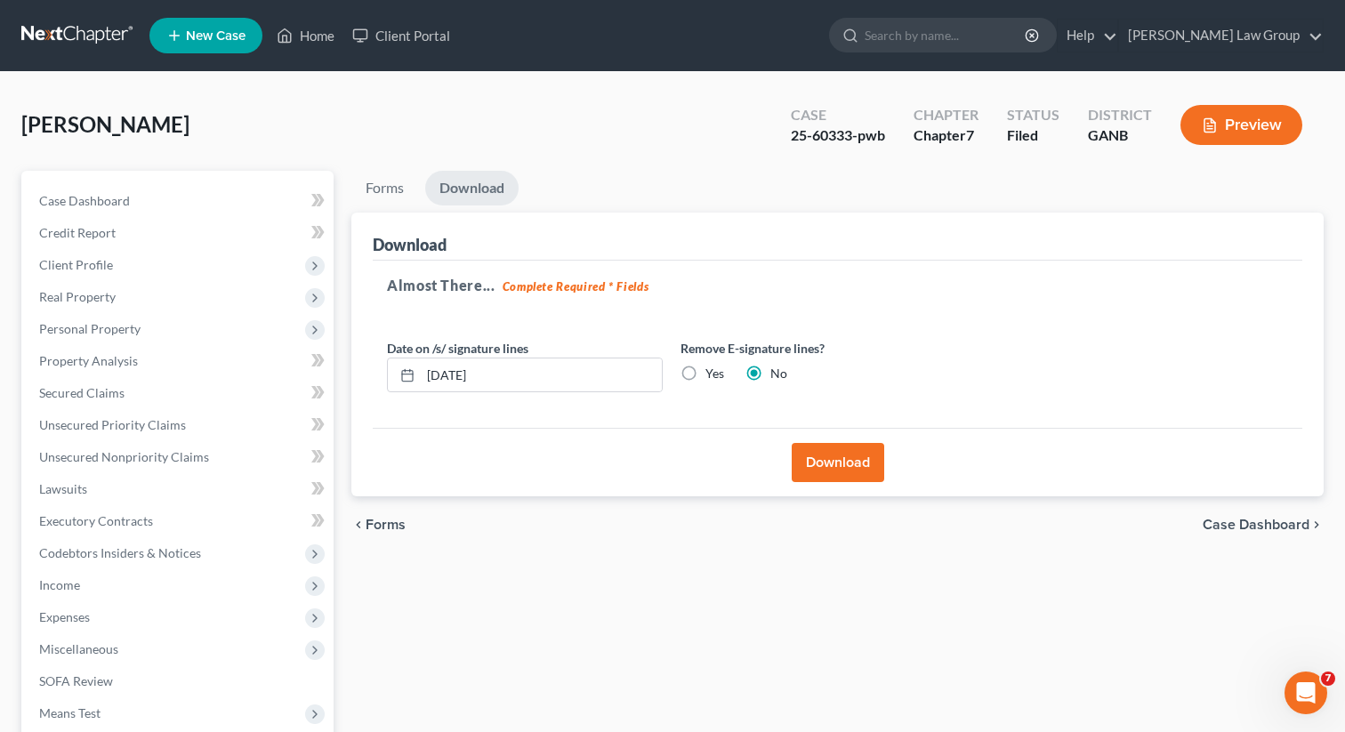
click at [822, 462] on button "Download" at bounding box center [838, 462] width 92 height 39
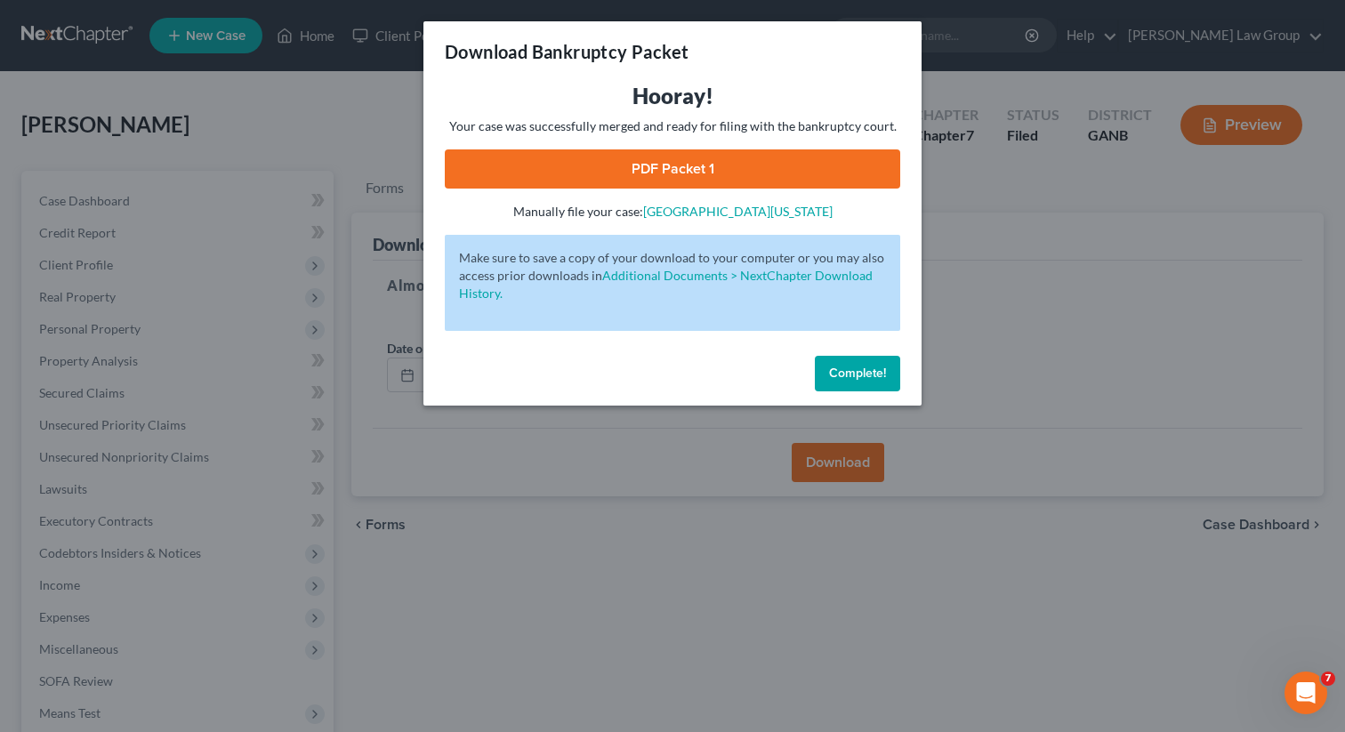
click at [643, 161] on link "PDF Packet 1" at bounding box center [672, 168] width 455 height 39
click at [864, 380] on span "Complete!" at bounding box center [857, 373] width 57 height 15
